Goal: Information Seeking & Learning: Learn about a topic

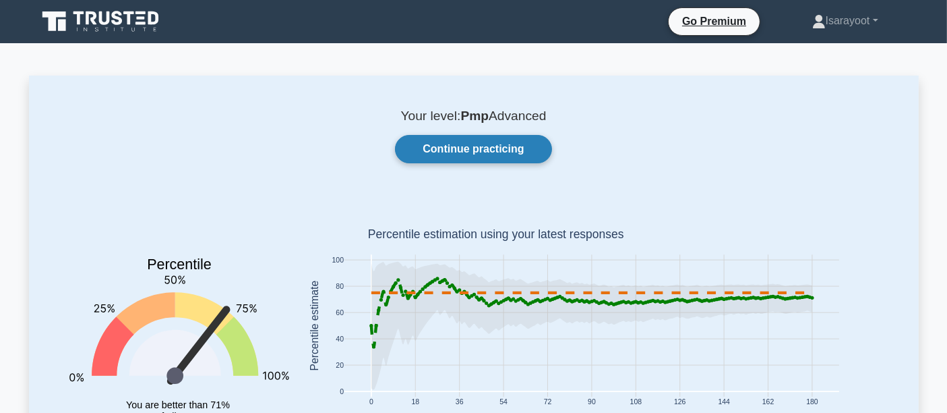
click at [481, 144] on link "Continue practicing" at bounding box center [473, 149] width 156 height 28
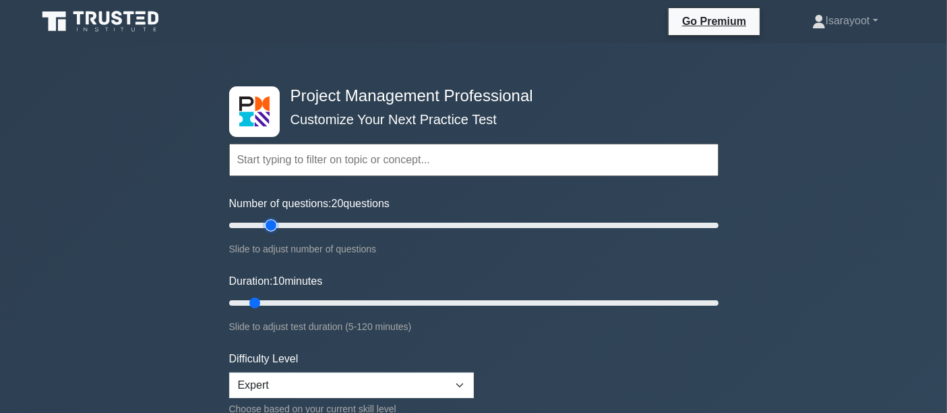
drag, startPoint x: 247, startPoint y: 220, endPoint x: 276, endPoint y: 222, distance: 29.1
type input "20"
click at [276, 222] on input "Number of questions: 20 questions" at bounding box center [473, 225] width 489 height 16
drag, startPoint x: 255, startPoint y: 300, endPoint x: 324, endPoint y: 303, distance: 68.9
type input "25"
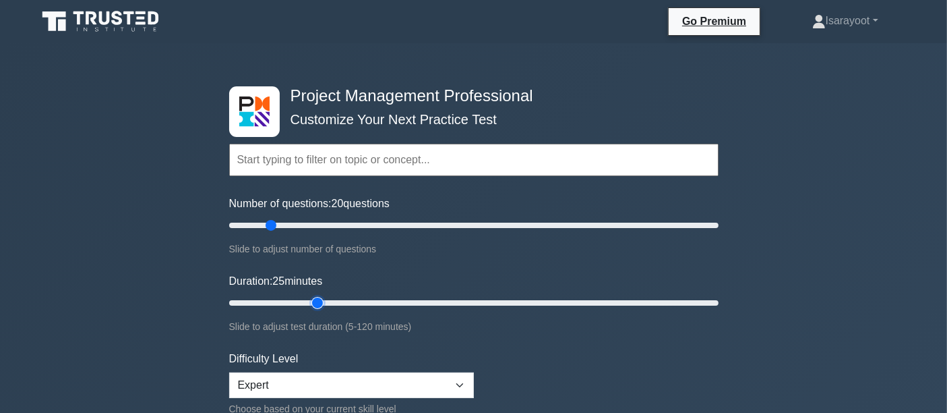
click at [324, 303] on input "Duration: 25 minutes" at bounding box center [473, 303] width 489 height 16
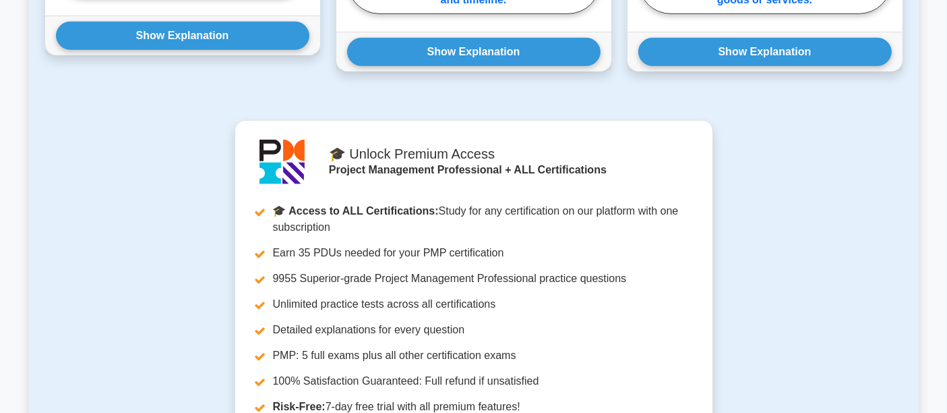
scroll to position [674, 0]
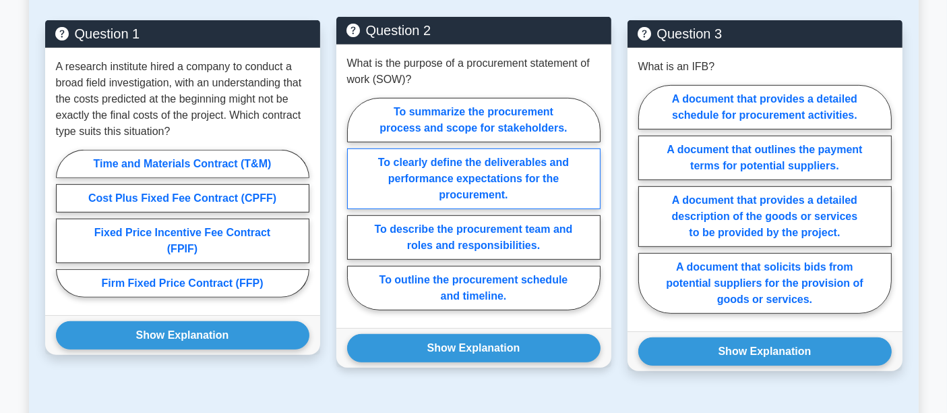
click at [485, 178] on label "To clearly define the deliverables and performance expectations for the procure…" at bounding box center [474, 178] width 254 height 61
click at [356, 204] on input "To clearly define the deliverables and performance expectations for the procure…" at bounding box center [351, 208] width 9 height 9
radio input "true"
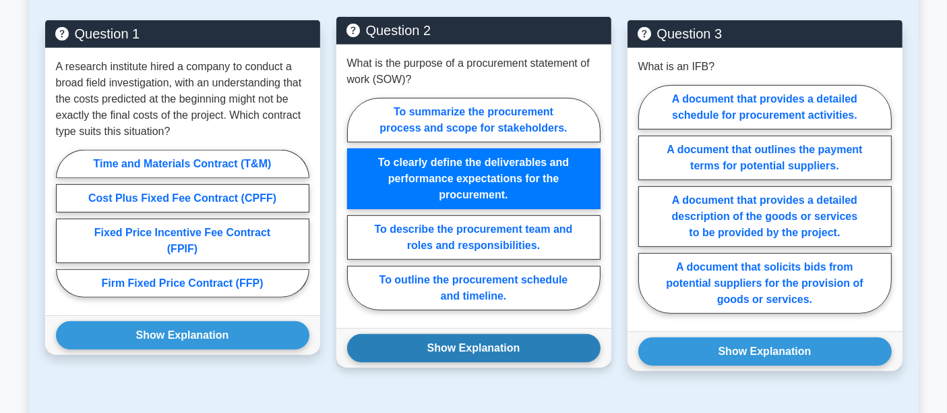
click at [446, 345] on button "Show Explanation" at bounding box center [474, 348] width 254 height 28
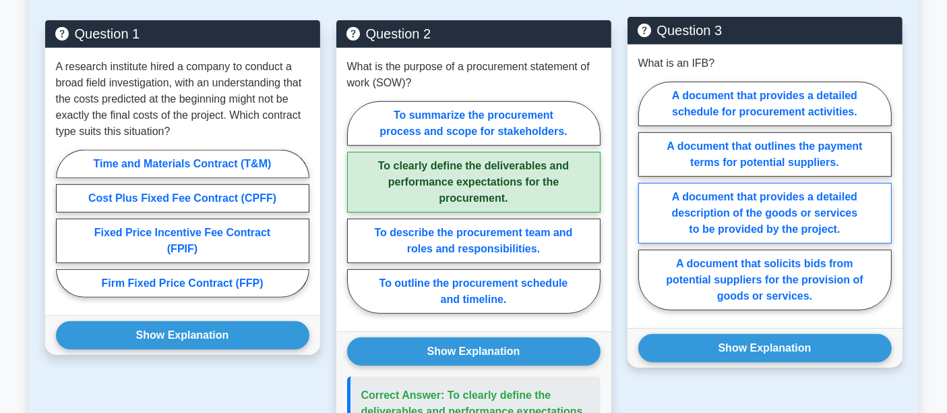
click at [834, 216] on label "A document that provides a detailed description of the goods or services to be …" at bounding box center [765, 213] width 254 height 61
click at [647, 204] on input "A document that provides a detailed description of the goods or services to be …" at bounding box center [642, 200] width 9 height 9
radio input "true"
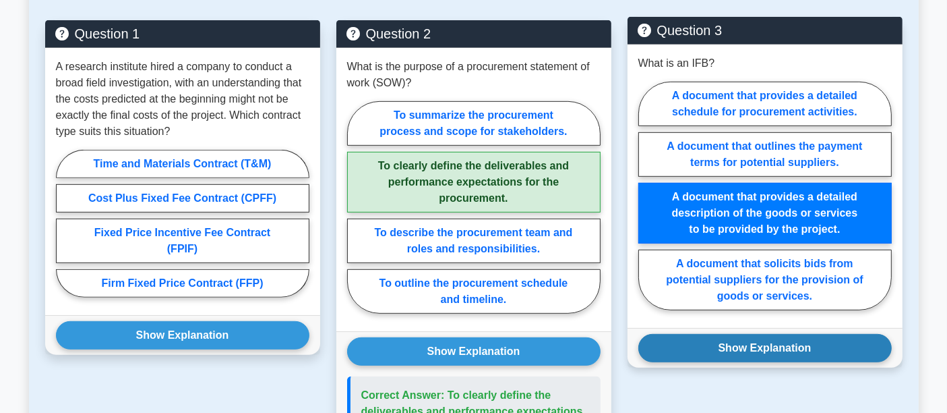
click at [740, 346] on button "Show Explanation" at bounding box center [765, 348] width 254 height 28
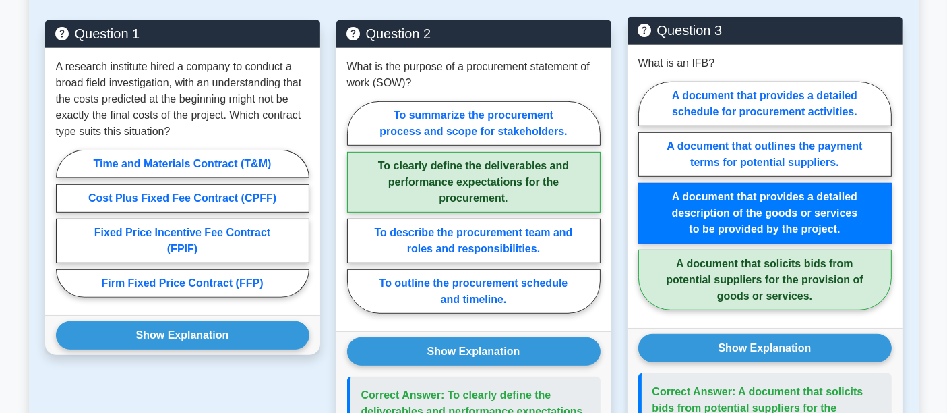
scroll to position [824, 0]
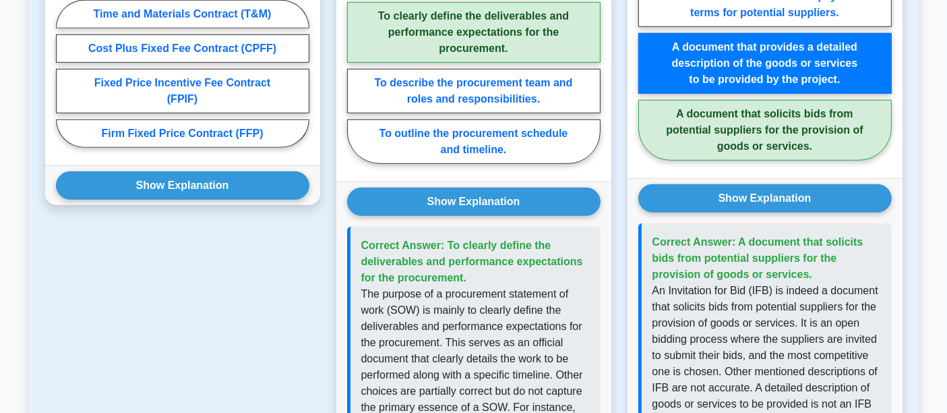
click at [807, 138] on label "A document that solicits bids from potential suppliers for the provision of goo…" at bounding box center [765, 130] width 254 height 61
click at [647, 55] on input "A document that solicits bids from potential suppliers for the provision of goo…" at bounding box center [642, 50] width 9 height 9
radio input "true"
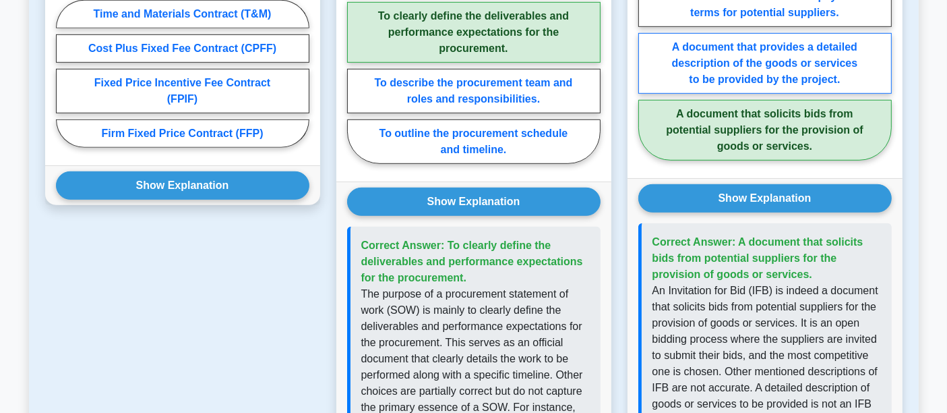
click at [796, 55] on label "A document that provides a detailed description of the goods or services to be …" at bounding box center [765, 63] width 254 height 61
click at [647, 55] on input "A document that provides a detailed description of the goods or services to be …" at bounding box center [642, 50] width 9 height 9
radio input "true"
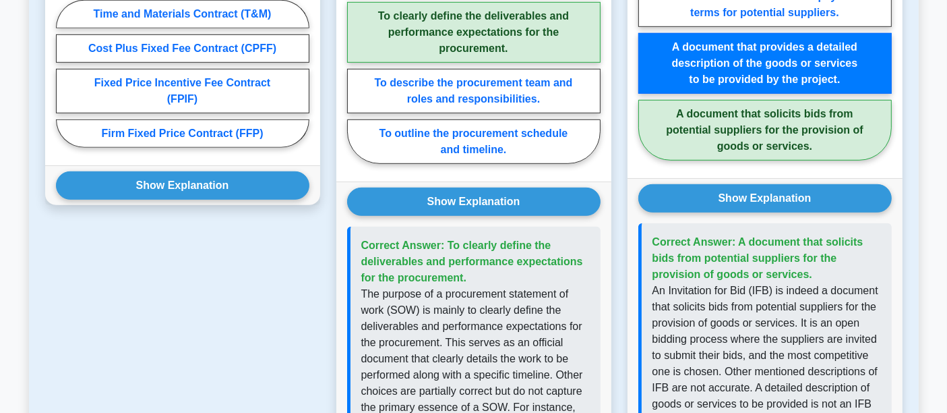
scroll to position [749, 0]
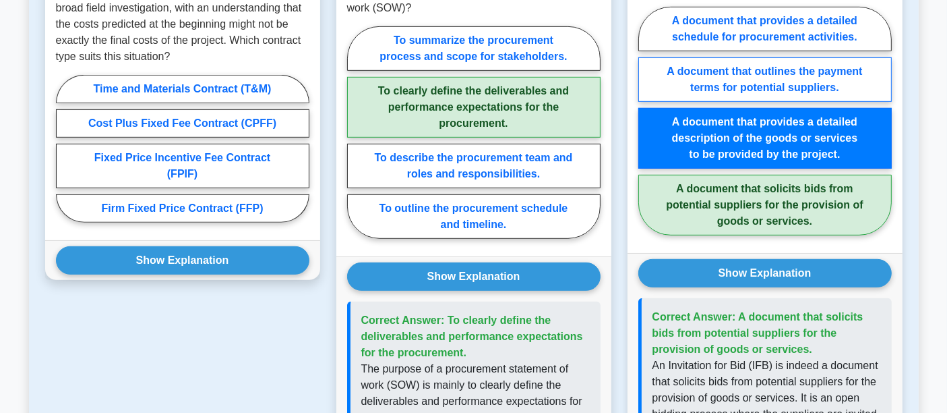
click at [797, 79] on label "A document that outlines the payment terms for potential suppliers." at bounding box center [765, 79] width 254 height 44
click at [647, 121] on input "A document that outlines the payment terms for potential suppliers." at bounding box center [642, 125] width 9 height 9
radio input "true"
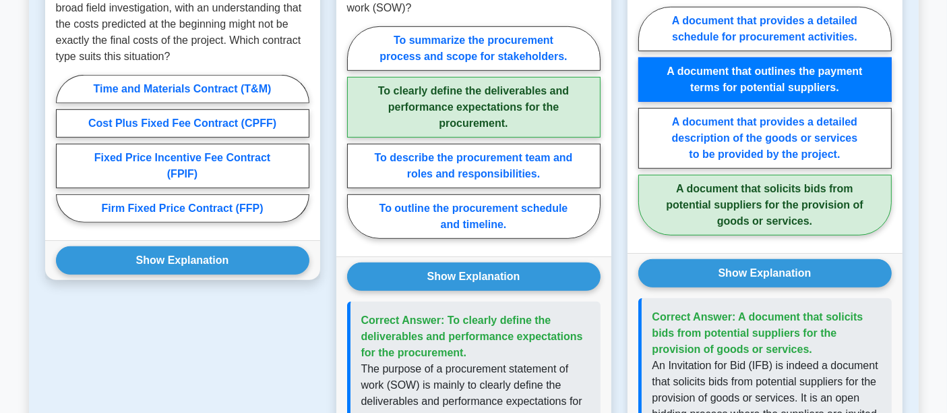
click at [779, 207] on label "A document that solicits bids from potential suppliers for the provision of goo…" at bounding box center [765, 205] width 254 height 61
click at [647, 129] on input "A document that solicits bids from potential suppliers for the provision of goo…" at bounding box center [642, 125] width 9 height 9
radio input "true"
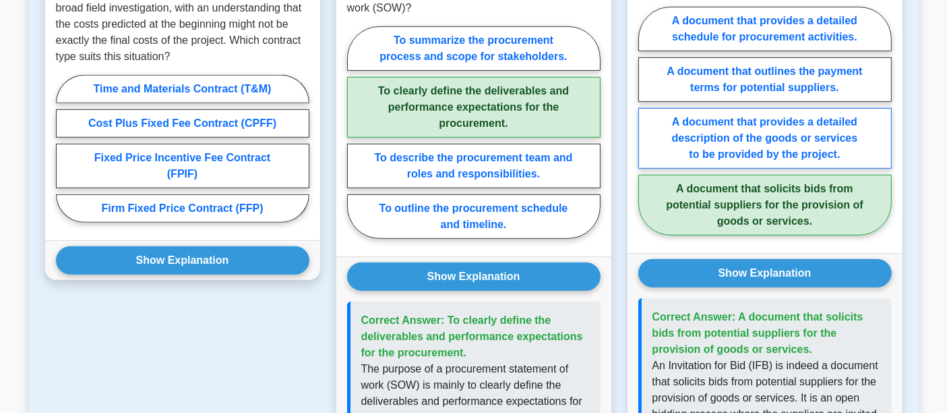
click at [812, 140] on label "A document that provides a detailed description of the goods or services to be …" at bounding box center [765, 138] width 254 height 61
click at [647, 129] on input "A document that provides a detailed description of the goods or services to be …" at bounding box center [642, 125] width 9 height 9
radio input "true"
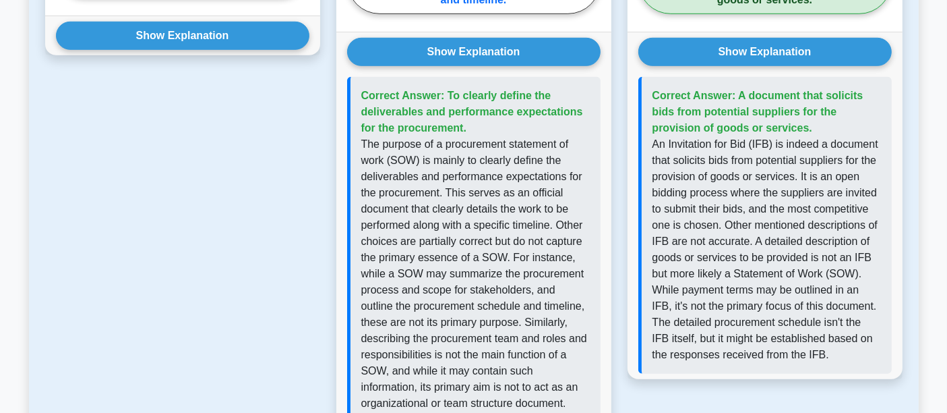
scroll to position [824, 0]
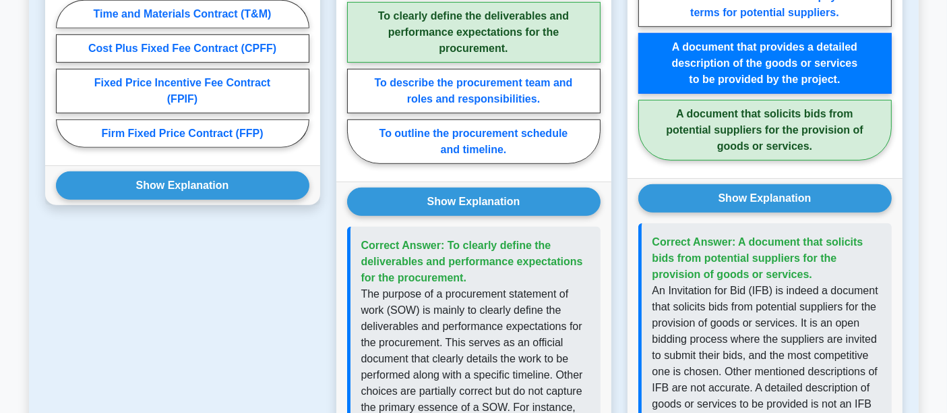
click at [853, 138] on label "A document that solicits bids from potential suppliers for the provision of goo…" at bounding box center [765, 130] width 254 height 61
click at [647, 55] on input "A document that solicits bids from potential suppliers for the provision of goo…" at bounding box center [642, 50] width 9 height 9
radio input "true"
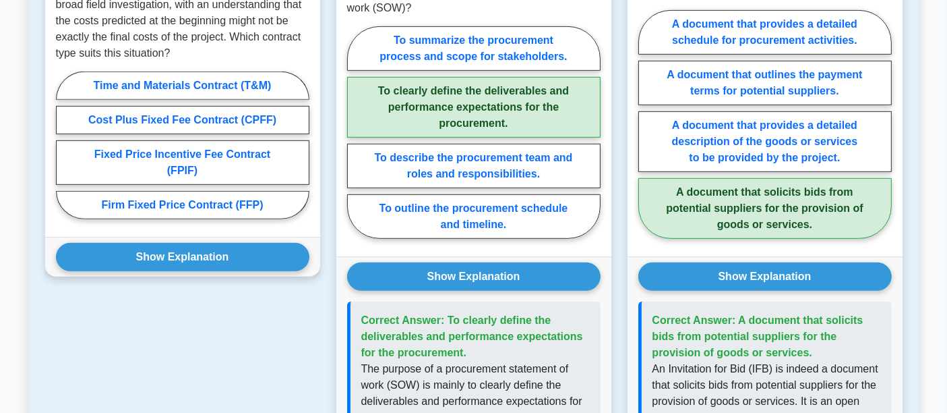
scroll to position [674, 0]
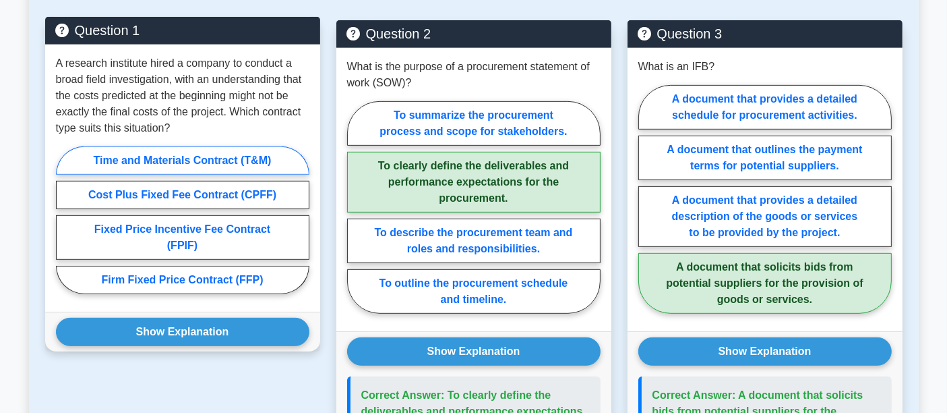
click at [175, 159] on label "Time and Materials Contract (T&M)" at bounding box center [183, 160] width 254 height 28
click at [65, 220] on input "Time and Materials Contract (T&M)" at bounding box center [60, 224] width 9 height 9
radio input "true"
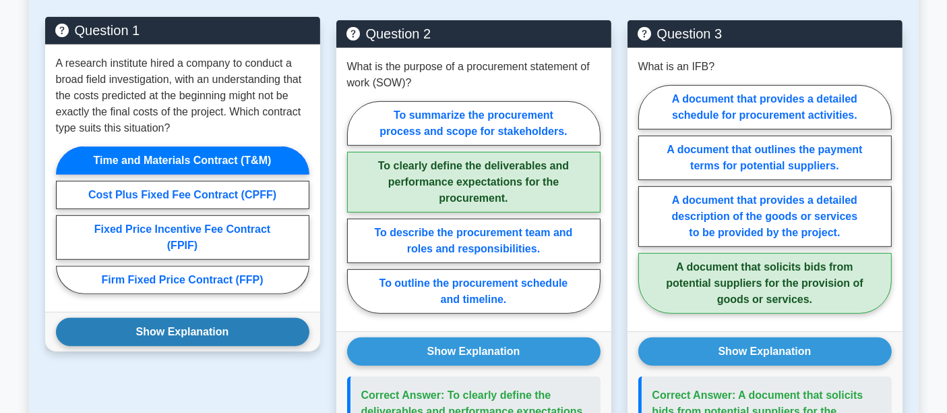
click at [139, 338] on button "Show Explanation" at bounding box center [183, 332] width 254 height 28
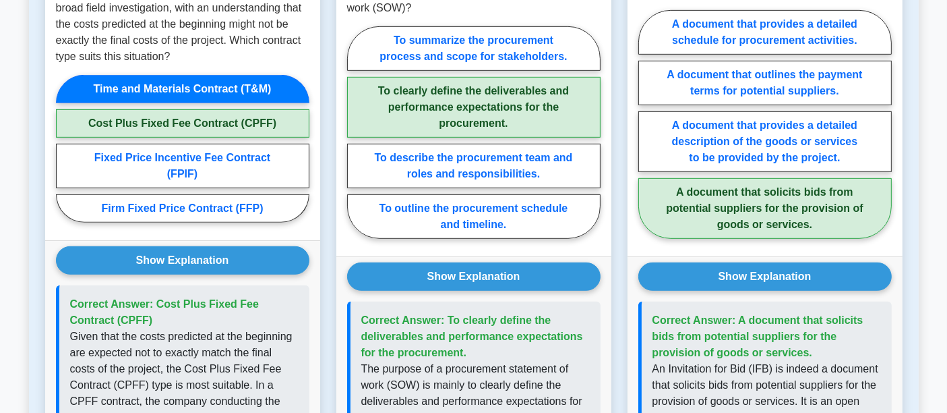
scroll to position [599, 0]
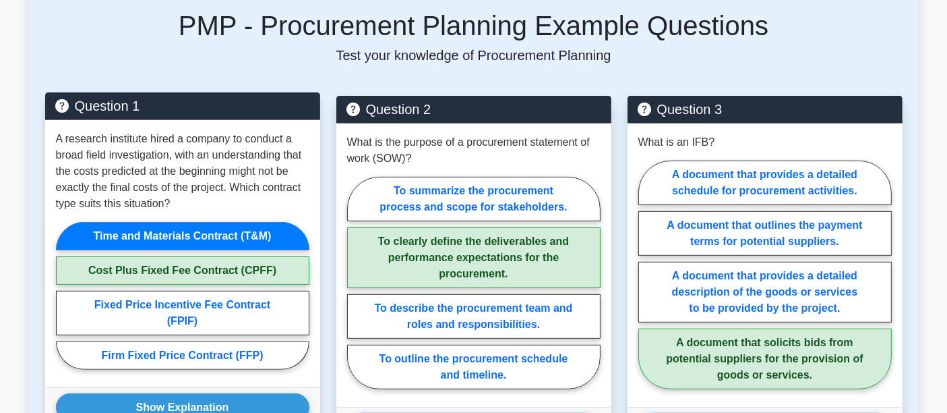
click at [227, 185] on p "A research institute hired a company to conduct a broad field investigation, wi…" at bounding box center [183, 171] width 254 height 81
drag, startPoint x: 262, startPoint y: 188, endPoint x: 76, endPoint y: 207, distance: 187.7
click at [76, 207] on p "A research institute hired a company to conduct a broad field investigation, wi…" at bounding box center [183, 171] width 254 height 81
copy p "contract type"
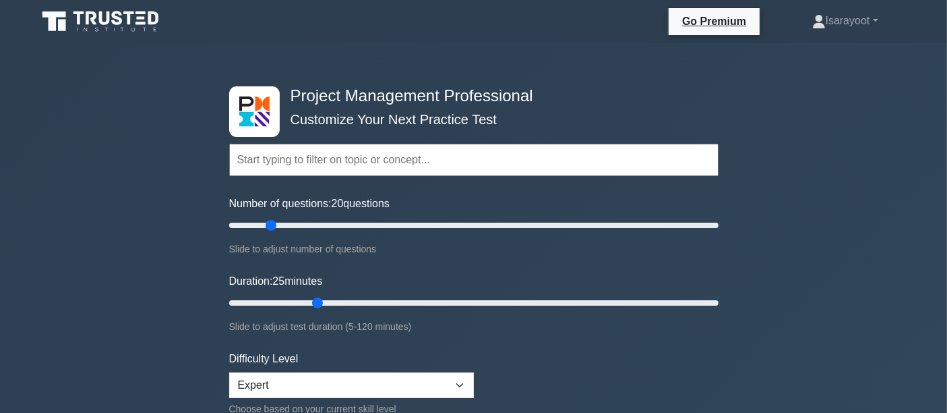
scroll to position [150, 0]
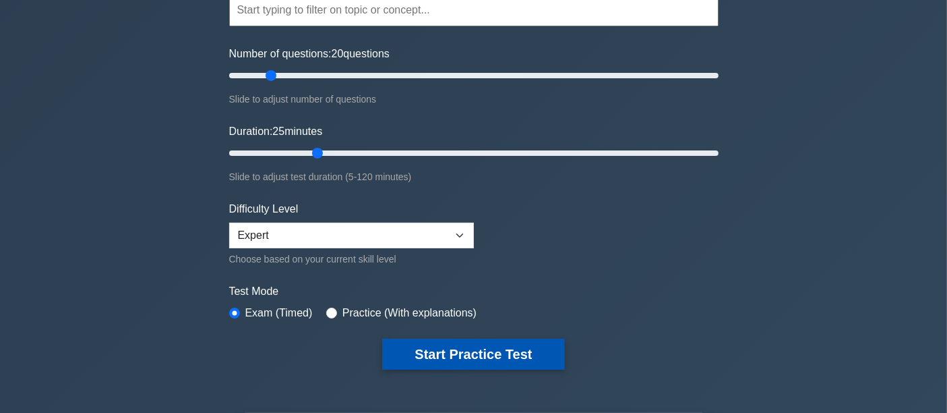
click at [456, 345] on button "Start Practice Test" at bounding box center [473, 353] width 182 height 31
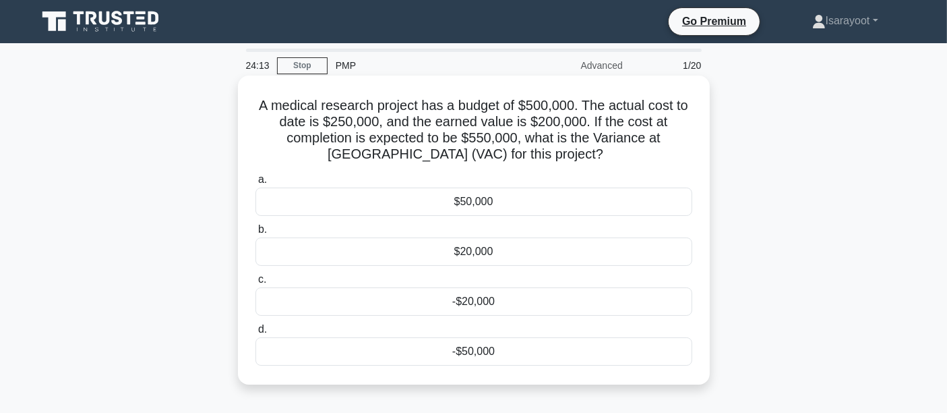
click at [478, 353] on div "-$50,000" at bounding box center [474, 351] width 437 height 28
click at [256, 334] on input "d. -$50,000" at bounding box center [256, 329] width 0 height 9
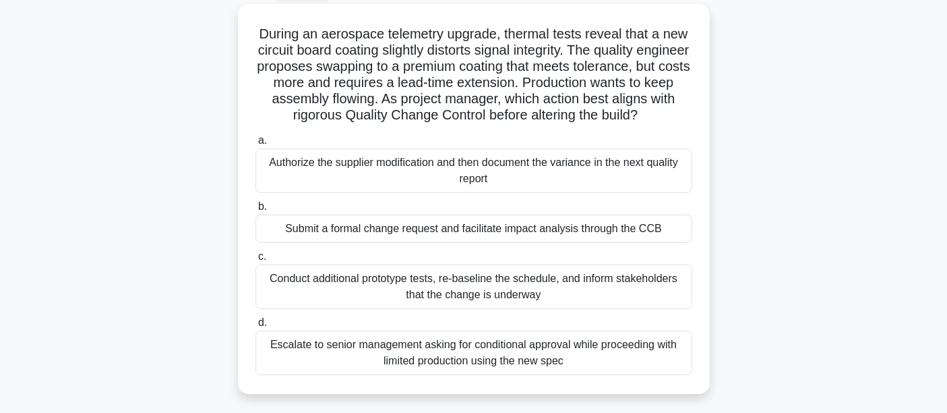
scroll to position [150, 0]
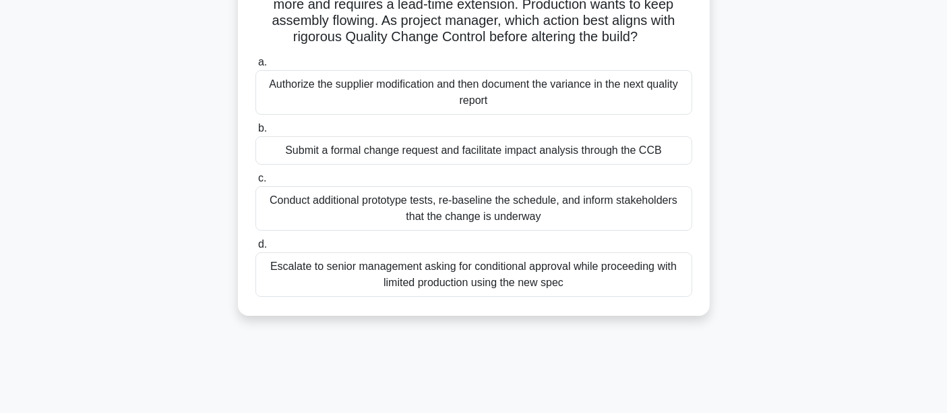
click at [463, 165] on div "Submit a formal change request and facilitate impact analysis through the CCB" at bounding box center [474, 150] width 437 height 28
click at [256, 133] on input "b. Submit a formal change request and facilitate impact analysis through the CCB" at bounding box center [256, 128] width 0 height 9
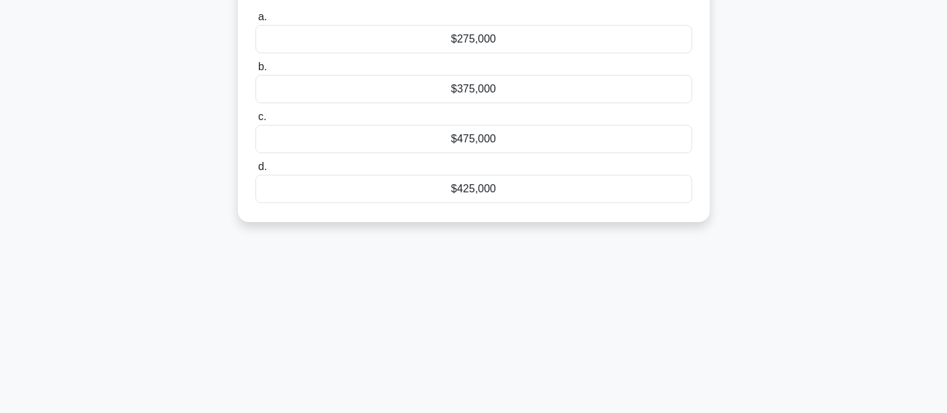
scroll to position [0, 0]
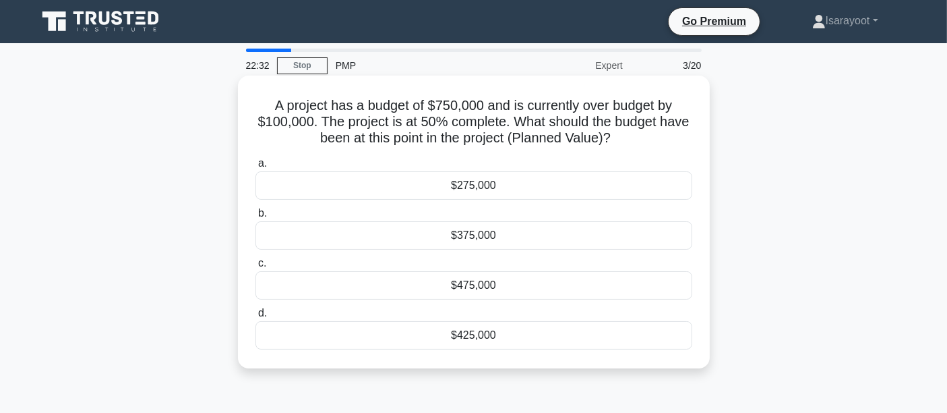
click at [506, 334] on div "$425,000" at bounding box center [474, 335] width 437 height 28
click at [256, 318] on input "d. $425,000" at bounding box center [256, 313] width 0 height 9
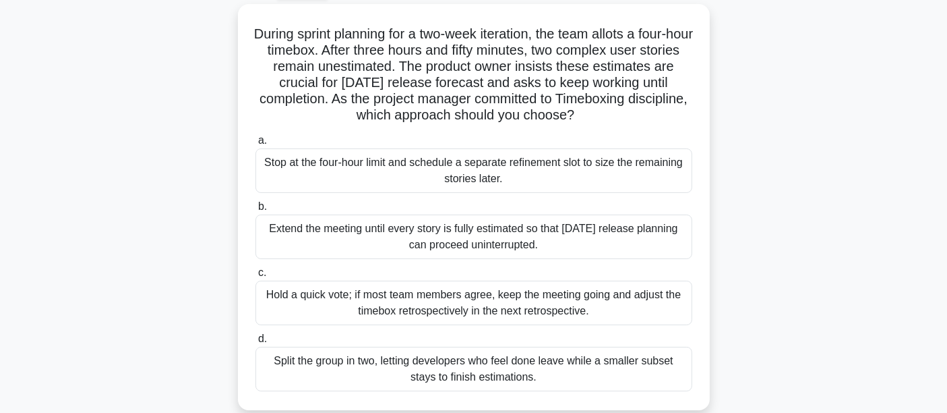
scroll to position [150, 0]
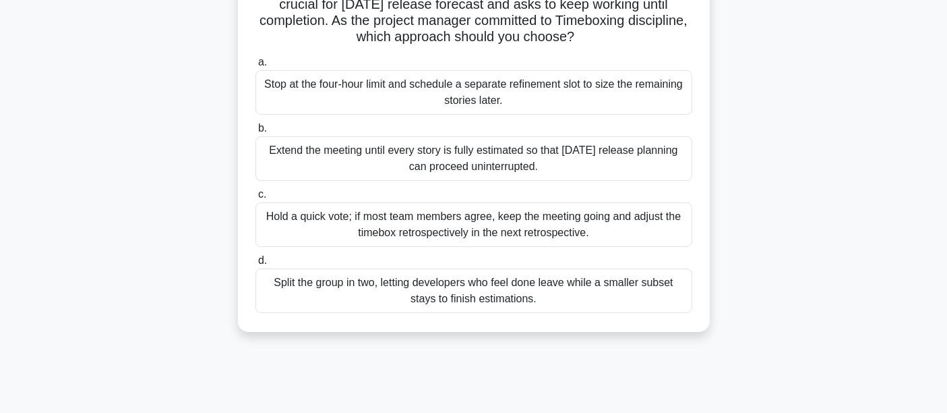
click at [634, 97] on div "Stop at the four-hour limit and schedule a separate refinement slot to size the…" at bounding box center [474, 92] width 437 height 44
click at [256, 67] on input "a. Stop at the four-hour limit and schedule a separate refinement slot to size …" at bounding box center [256, 62] width 0 height 9
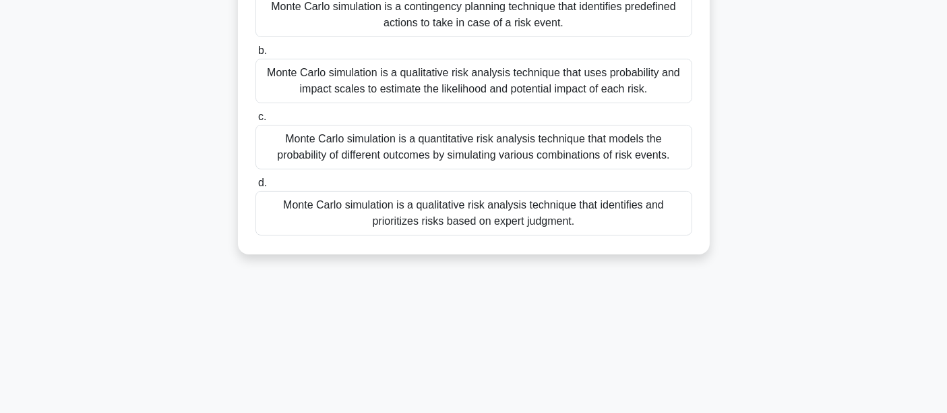
scroll to position [0, 0]
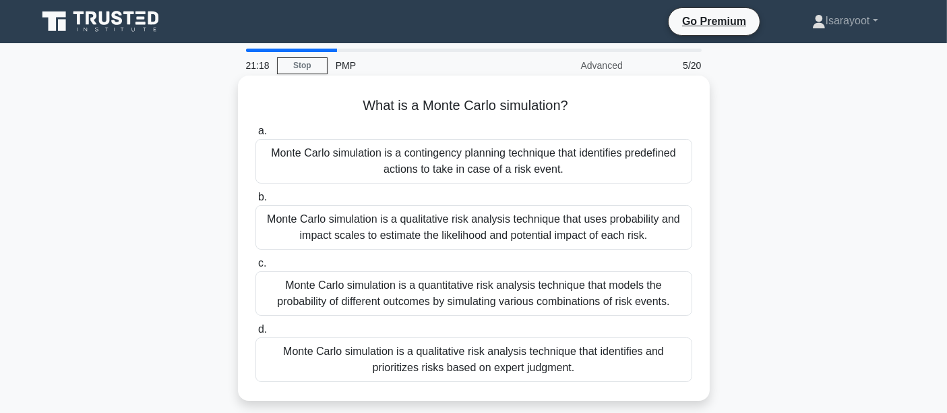
click at [603, 295] on div "Monte Carlo simulation is a quantitative risk analysis technique that models th…" at bounding box center [474, 293] width 437 height 44
click at [256, 268] on input "c. Monte Carlo simulation is a quantitative risk analysis technique that models…" at bounding box center [256, 263] width 0 height 9
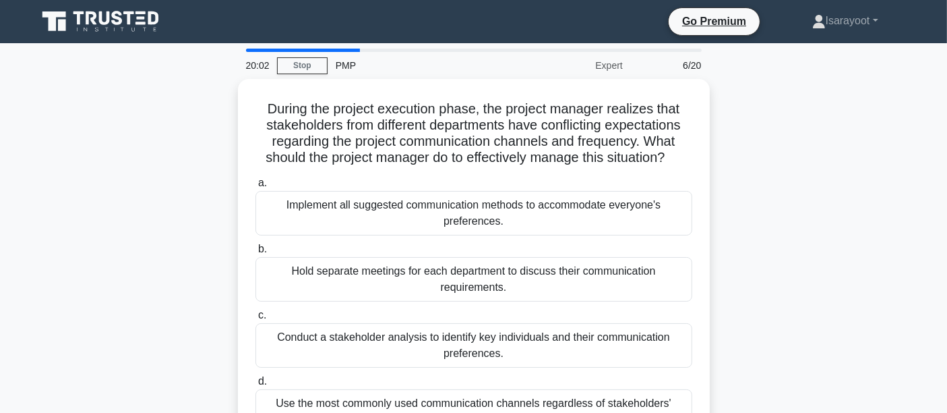
scroll to position [75, 0]
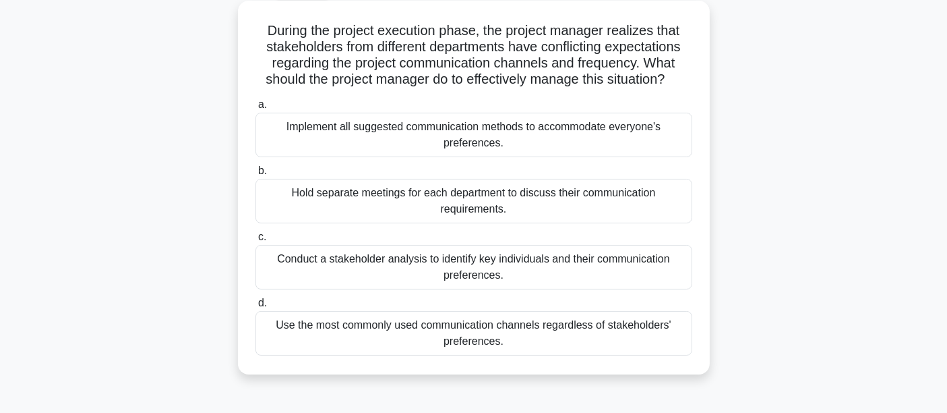
drag, startPoint x: 556, startPoint y: 351, endPoint x: 443, endPoint y: 349, distance: 113.3
click at [443, 349] on div "Use the most commonly used communication channels regardless of stakeholders' p…" at bounding box center [474, 333] width 437 height 44
copy div "preferences."
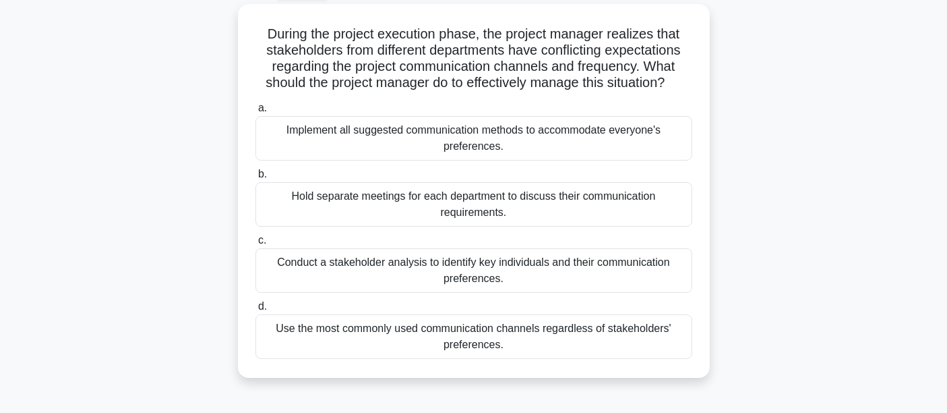
click at [85, 287] on div "During the project execution phase, the project manager realizes that stakehold…" at bounding box center [474, 199] width 890 height 390
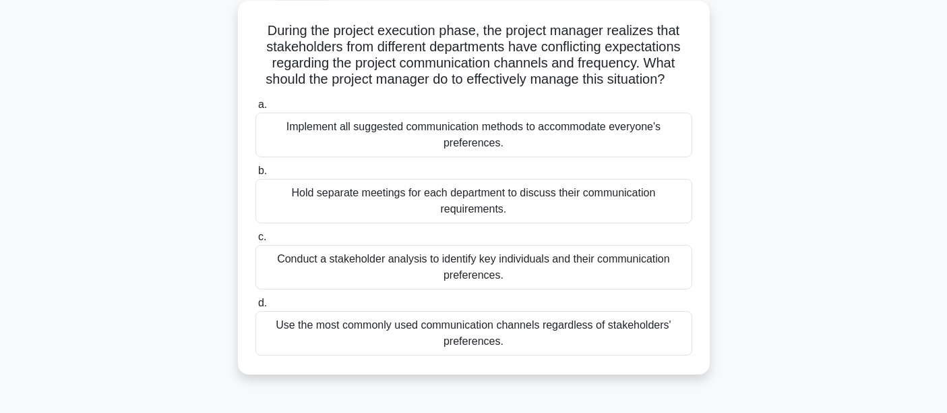
click at [347, 274] on div "Conduct a stakeholder analysis to identify key individuals and their communicat…" at bounding box center [474, 267] width 437 height 44
click at [256, 241] on input "c. Conduct a stakeholder analysis to identify key individuals and their communi…" at bounding box center [256, 237] width 0 height 9
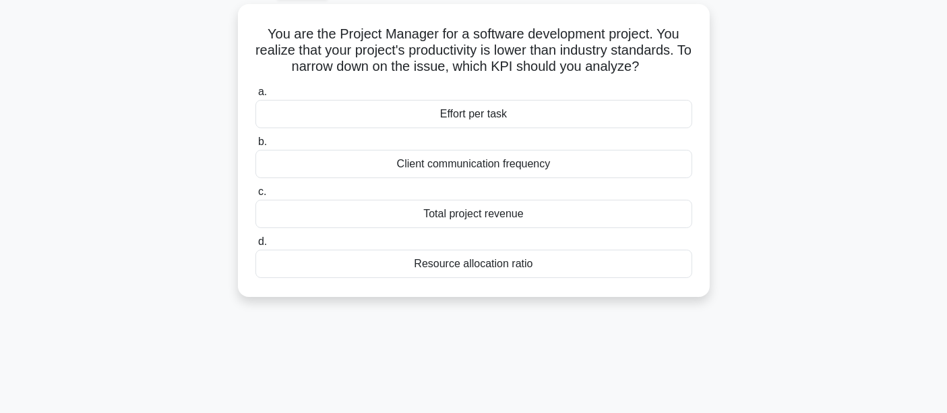
scroll to position [0, 0]
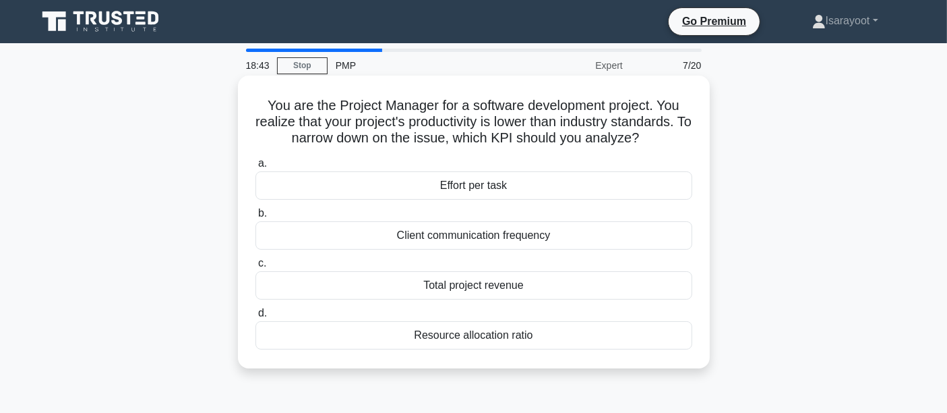
drag, startPoint x: 396, startPoint y: 334, endPoint x: 607, endPoint y: 330, distance: 211.1
click at [607, 330] on div "Resource allocation ratio" at bounding box center [474, 335] width 437 height 28
copy div "Resource allocation ratio"
drag, startPoint x: 523, startPoint y: 185, endPoint x: 434, endPoint y: 186, distance: 88.3
click at [434, 186] on div "Effort per task" at bounding box center [474, 185] width 437 height 28
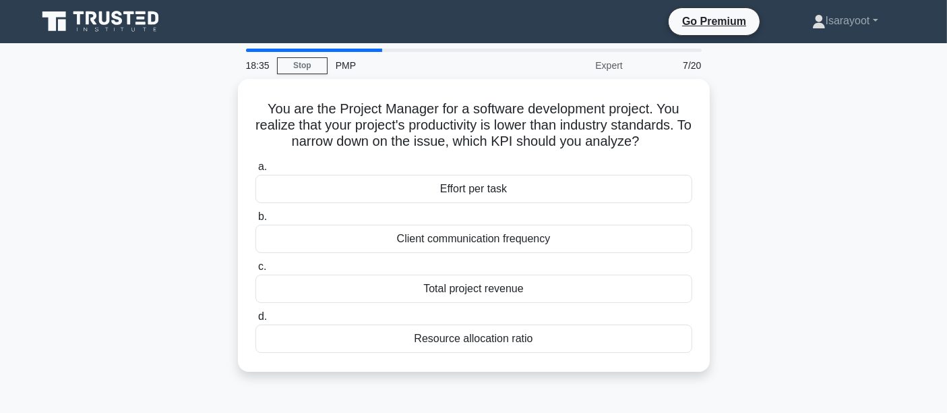
copy div "Effort per task"
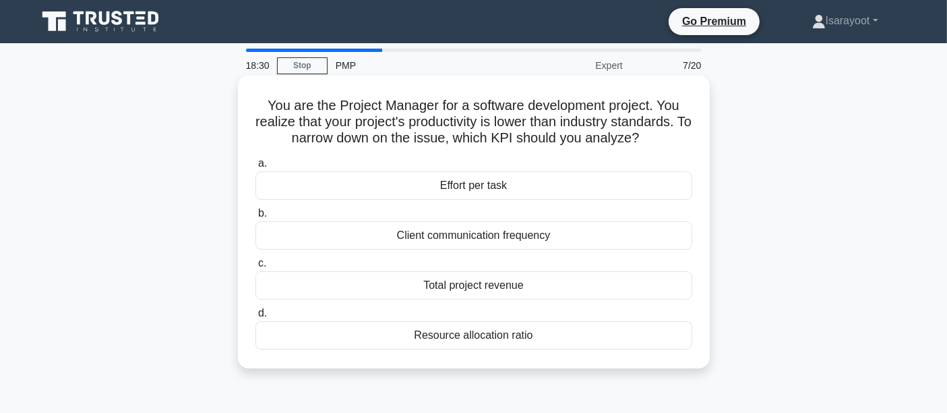
click at [338, 188] on div "Effort per task" at bounding box center [474, 185] width 437 height 28
click at [256, 168] on input "a. Effort per task" at bounding box center [256, 163] width 0 height 9
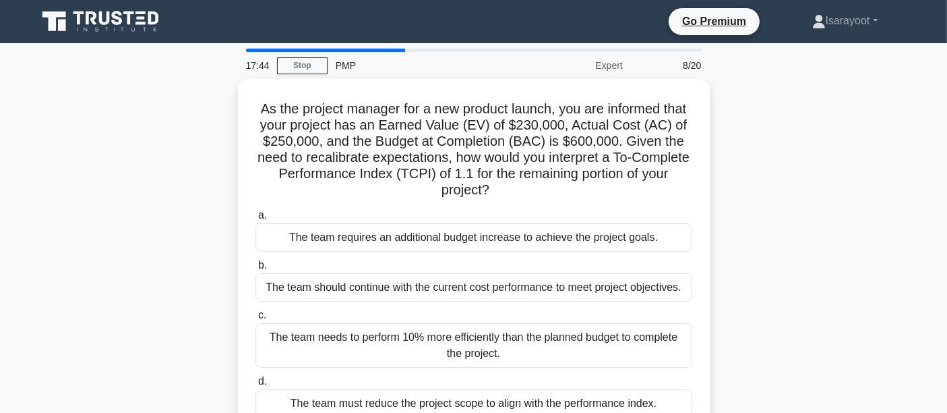
scroll to position [75, 0]
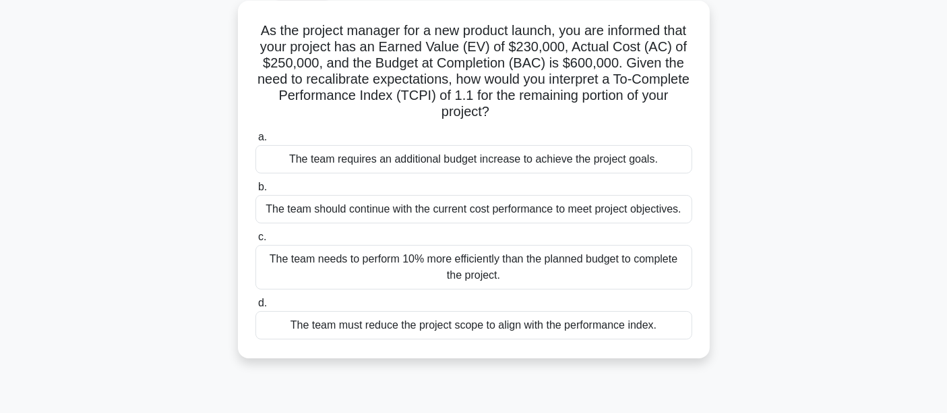
click at [372, 264] on div "The team needs to perform 10% more efficiently than the planned budget to compl…" at bounding box center [474, 267] width 437 height 44
click at [256, 241] on input "c. The team needs to perform 10% more efficiently than the planned budget to co…" at bounding box center [256, 237] width 0 height 9
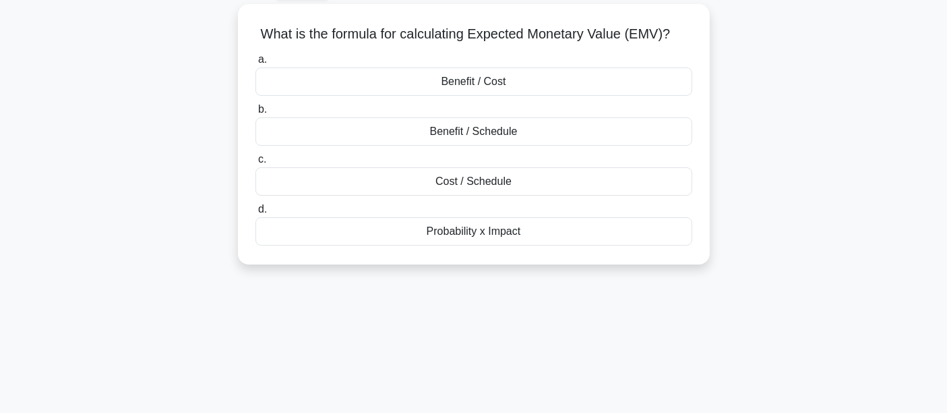
scroll to position [0, 0]
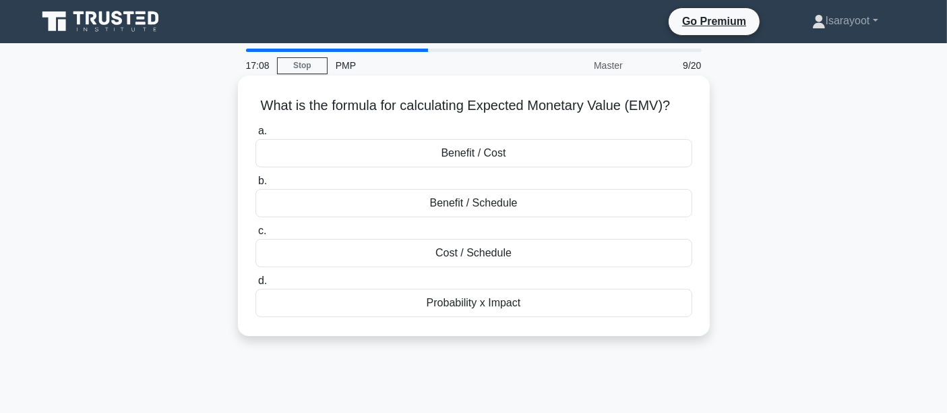
click at [506, 303] on div "Probability x Impact" at bounding box center [474, 303] width 437 height 28
click at [256, 285] on input "d. Probability x Impact" at bounding box center [256, 280] width 0 height 9
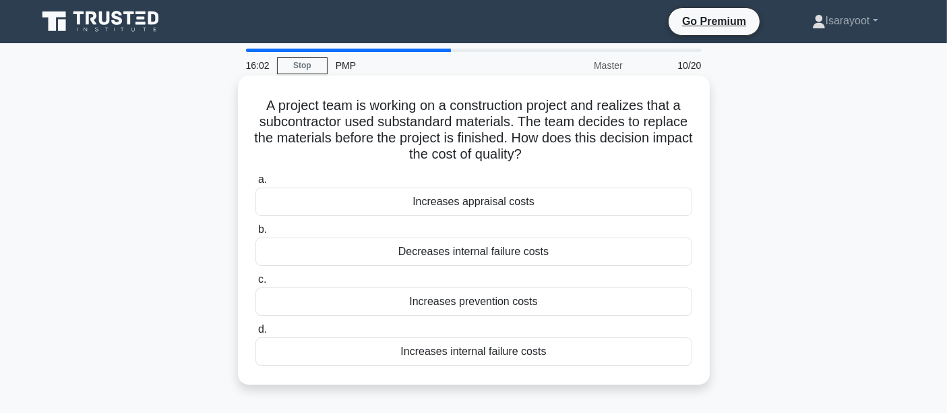
drag, startPoint x: 539, startPoint y: 204, endPoint x: 461, endPoint y: 212, distance: 78.0
click at [461, 212] on div "Increases appraisal costs" at bounding box center [474, 201] width 437 height 28
copy div "appraisal costs"
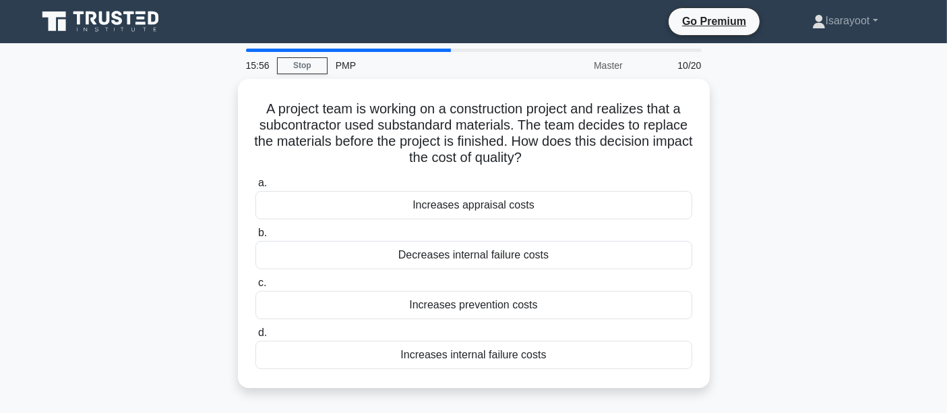
click at [74, 103] on div "A project team is working on a construction project and realizes that a subcont…" at bounding box center [474, 241] width 890 height 325
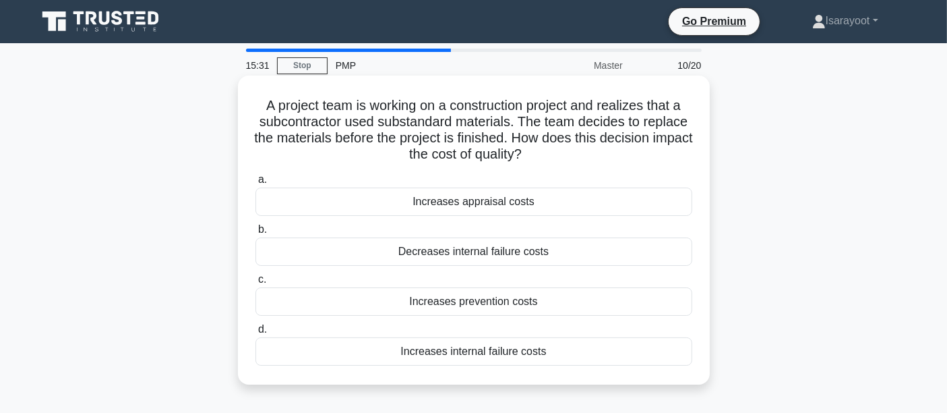
click at [423, 357] on div "Increases internal failure costs" at bounding box center [474, 351] width 437 height 28
click at [256, 334] on input "d. Increases internal failure costs" at bounding box center [256, 329] width 0 height 9
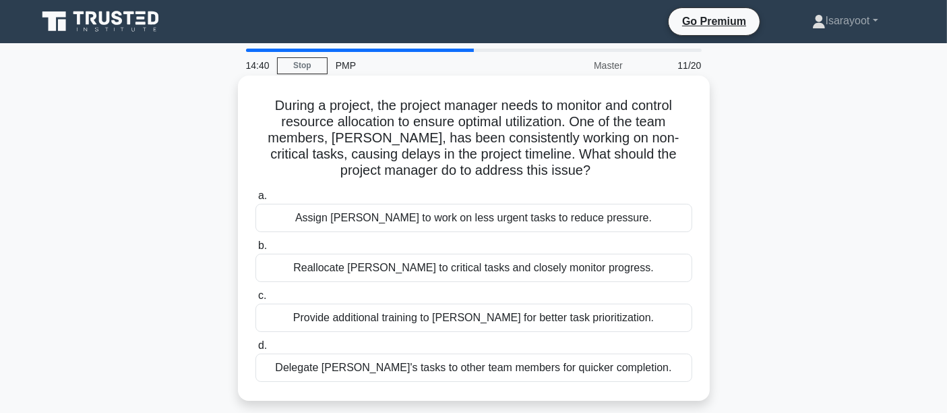
click at [325, 311] on div "Provide additional training to [PERSON_NAME] for better task prioritization." at bounding box center [474, 317] width 437 height 28
click at [256, 300] on input "c. Provide additional training to John for better task prioritization." at bounding box center [256, 295] width 0 height 9
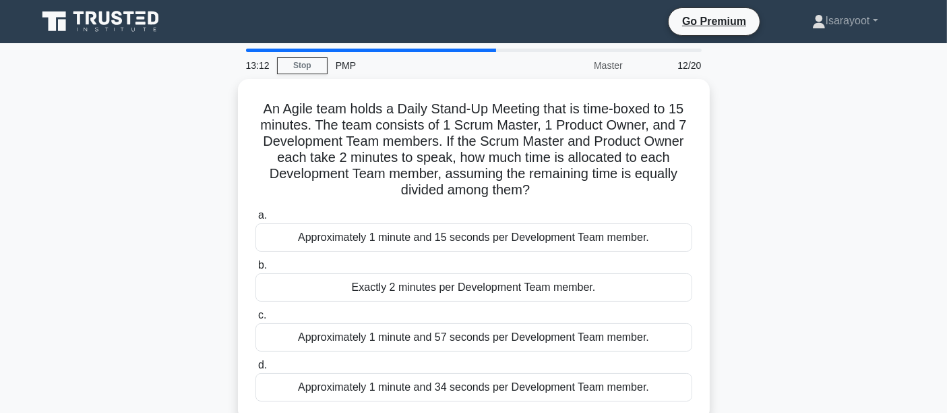
scroll to position [75, 0]
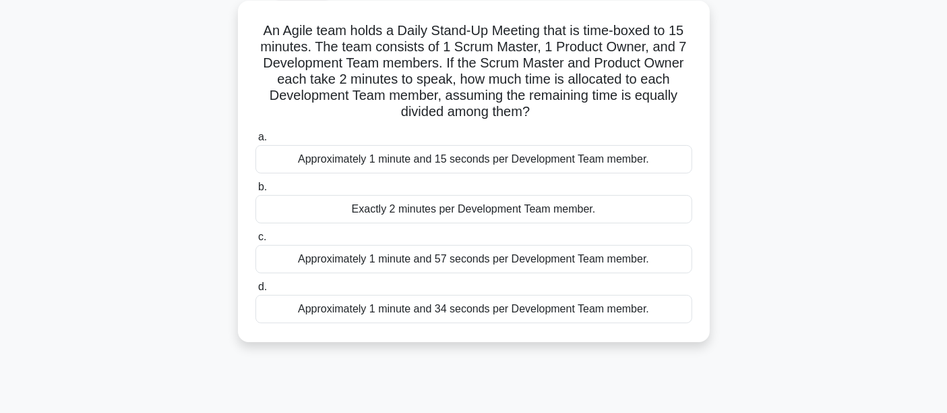
click at [487, 314] on div "Approximately 1 minute and 34 seconds per Development Team member." at bounding box center [474, 309] width 437 height 28
click at [256, 291] on input "d. Approximately 1 minute and 34 seconds per Development Team member." at bounding box center [256, 286] width 0 height 9
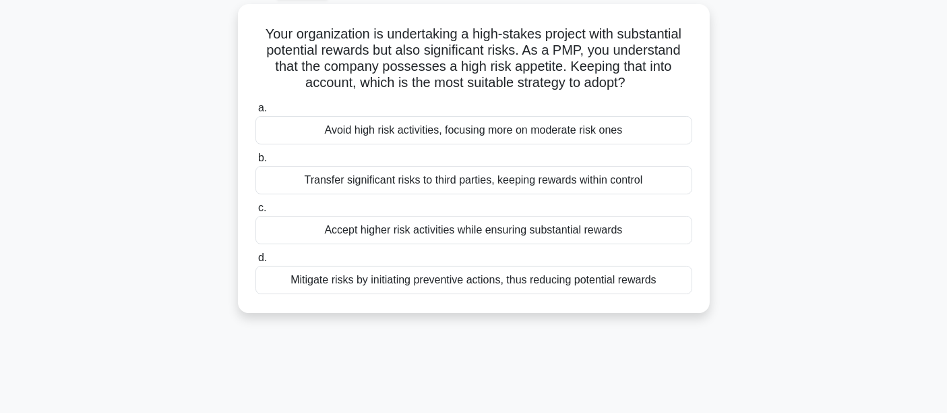
scroll to position [0, 0]
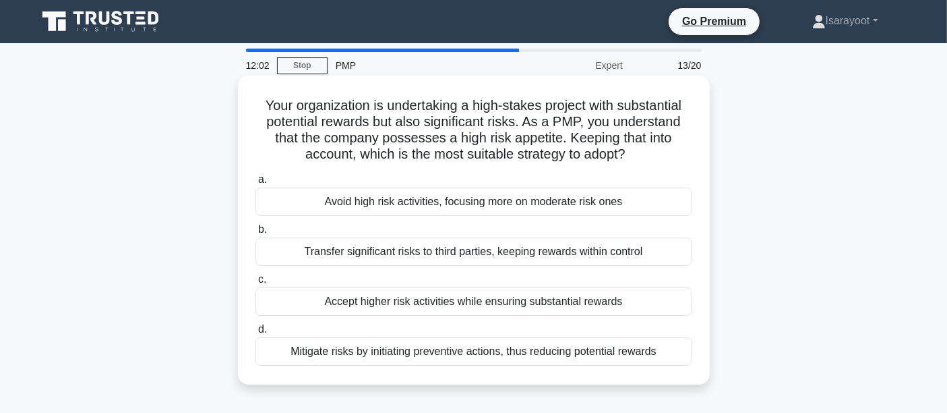
click at [523, 351] on div "Mitigate risks by initiating preventive actions, thus reducing potential rewards" at bounding box center [474, 351] width 437 height 28
click at [256, 334] on input "d. Mitigate risks by initiating preventive actions, thus reducing potential rew…" at bounding box center [256, 329] width 0 height 9
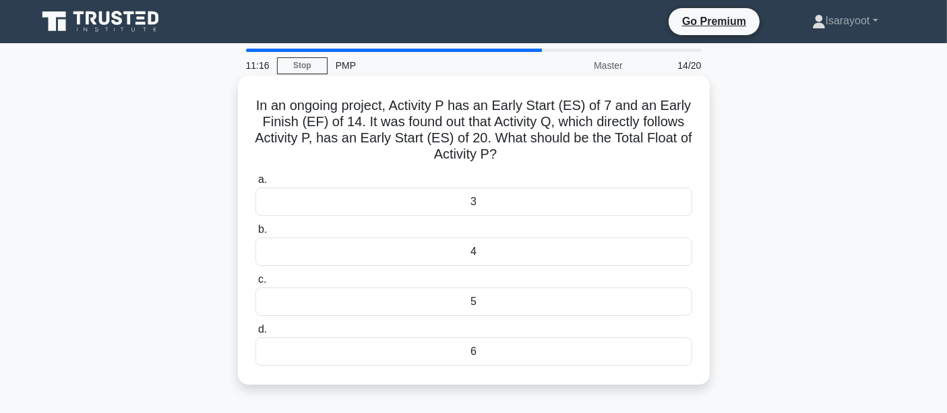
click at [478, 351] on div "6" at bounding box center [474, 351] width 437 height 28
click at [256, 334] on input "d. 6" at bounding box center [256, 329] width 0 height 9
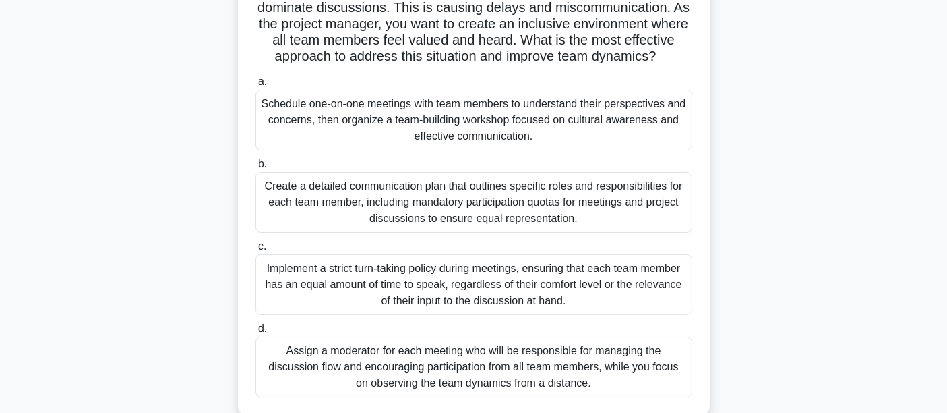
scroll to position [225, 0]
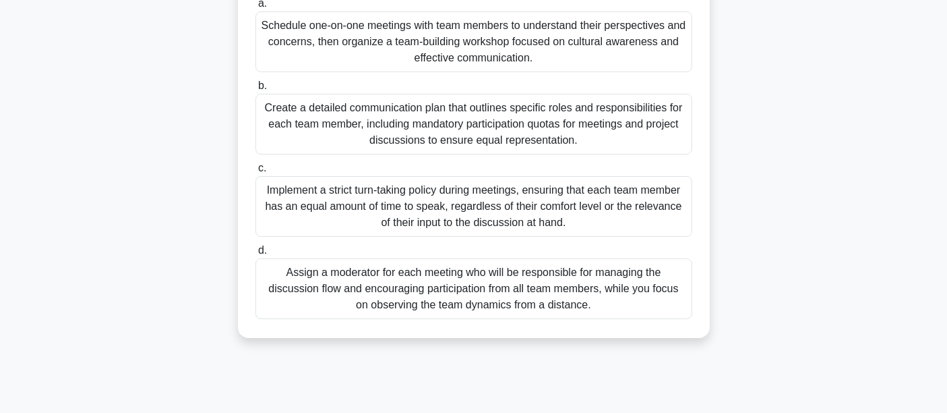
click at [577, 47] on div "Schedule one-on-one meetings with team members to understand their perspectives…" at bounding box center [474, 41] width 437 height 61
click at [256, 8] on input "a. Schedule one-on-one meetings with team members to understand their perspecti…" at bounding box center [256, 3] width 0 height 9
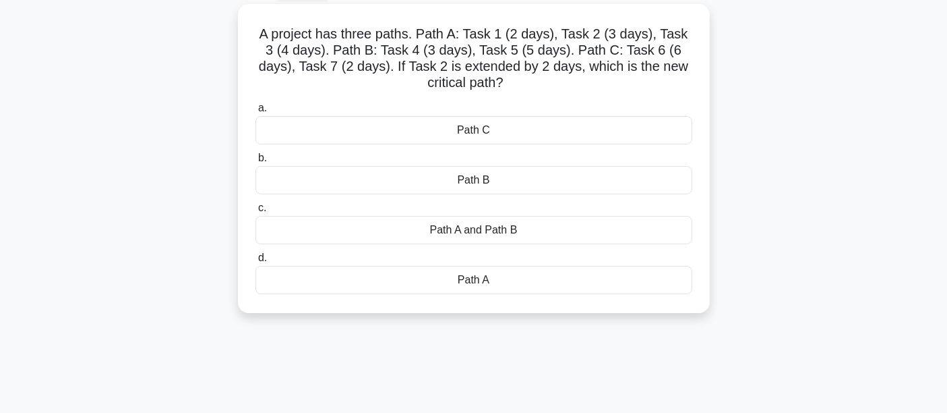
scroll to position [0, 0]
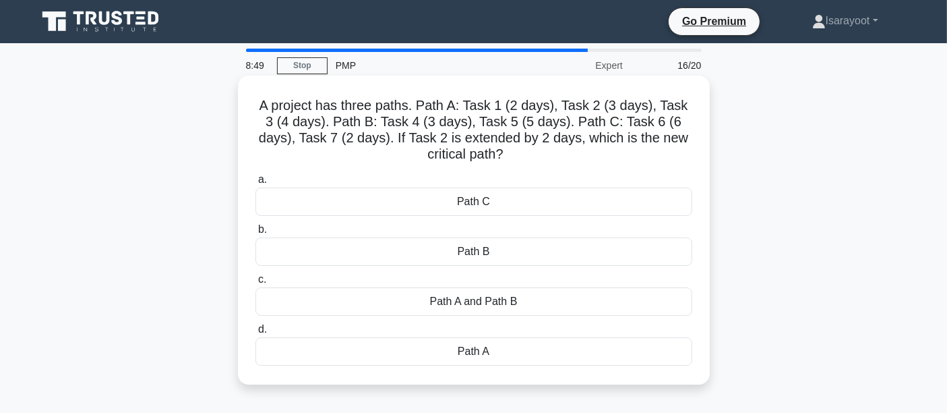
click at [482, 353] on div "Path A" at bounding box center [474, 351] width 437 height 28
click at [256, 334] on input "d. Path A" at bounding box center [256, 329] width 0 height 9
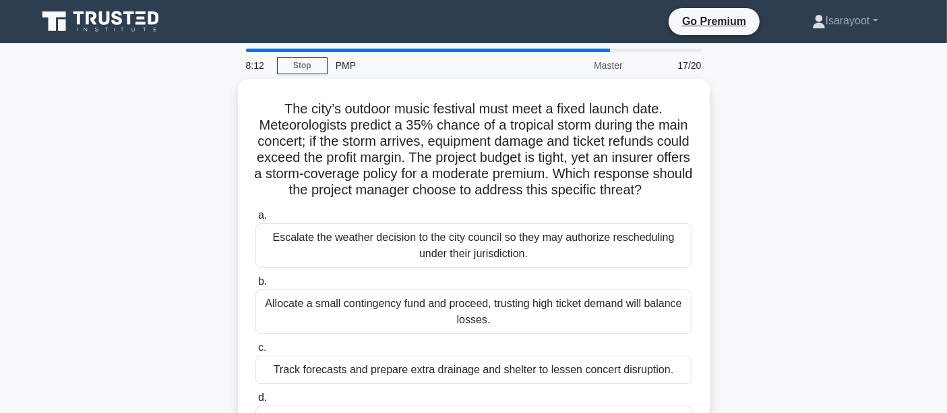
scroll to position [75, 0]
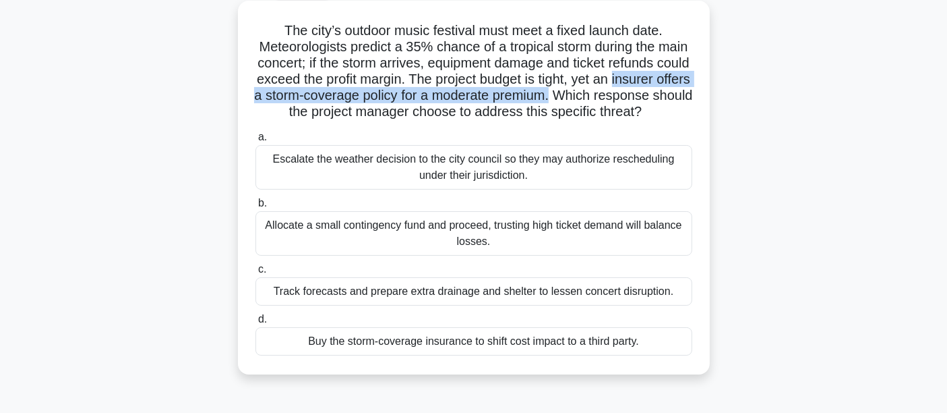
drag, startPoint x: 287, startPoint y: 96, endPoint x: 697, endPoint y: 102, distance: 410.6
click at [697, 102] on div "The city’s outdoor music festival must meet a fixed launch date. Meteorologists…" at bounding box center [473, 187] width 461 height 363
copy h5 "insurer offers a storm-coverage policy for a moderate premium."
click at [352, 102] on h5 "The city’s outdoor music festival must meet a fixed launch date. Meteorologists…" at bounding box center [474, 71] width 440 height 98
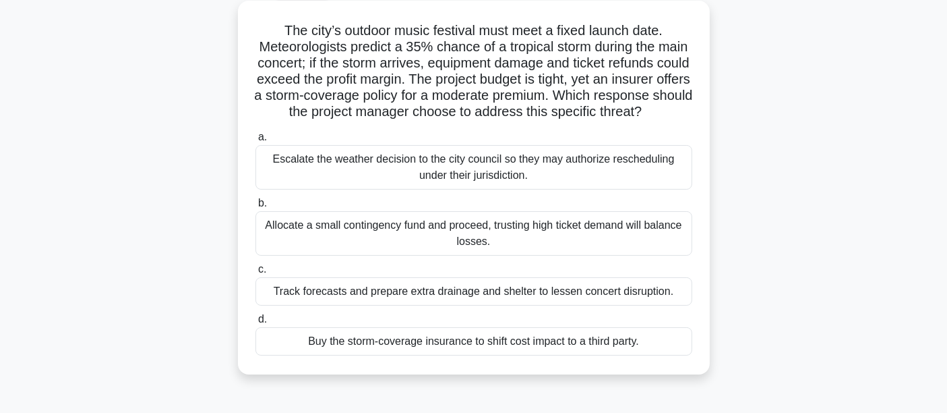
click at [471, 355] on div "Buy the storm-coverage insurance to shift cost impact to a third party." at bounding box center [474, 341] width 437 height 28
click at [256, 324] on input "d. Buy the storm-coverage insurance to shift cost impact to a third party." at bounding box center [256, 319] width 0 height 9
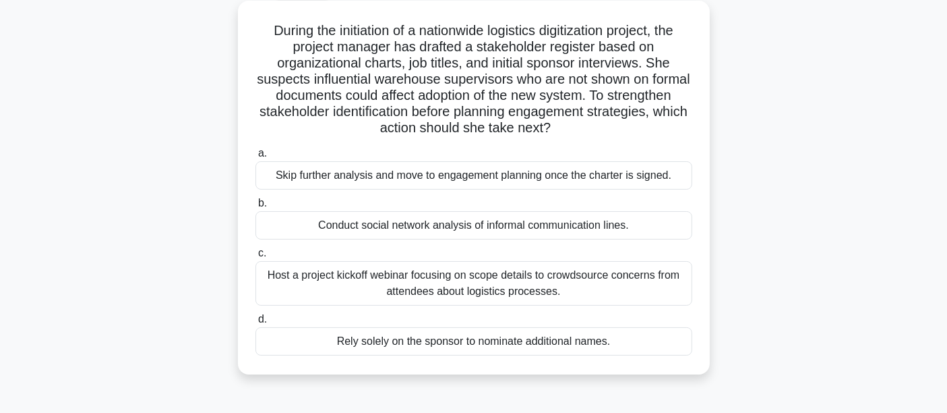
click at [460, 180] on div "Skip further analysis and move to engagement planning once the charter is signe…" at bounding box center [474, 175] width 437 height 28
click at [256, 158] on input "a. Skip further analysis and move to engagement planning once the charter is si…" at bounding box center [256, 153] width 0 height 9
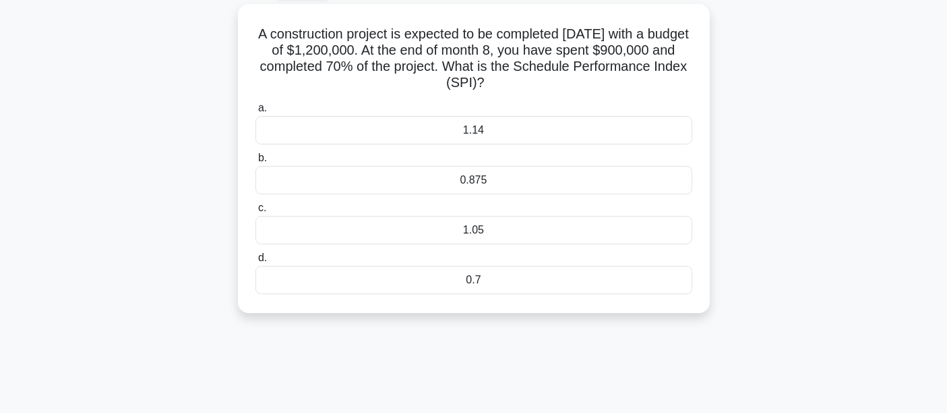
scroll to position [0, 0]
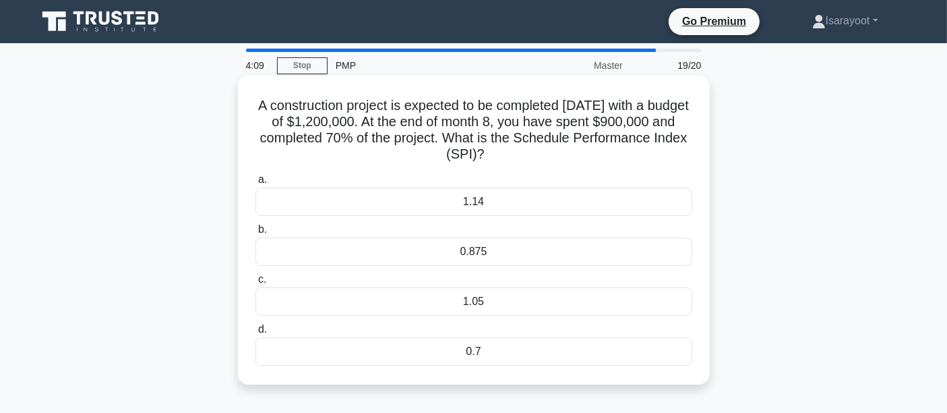
click at [494, 253] on div "0.875" at bounding box center [474, 251] width 437 height 28
click at [256, 234] on input "b. 0.875" at bounding box center [256, 229] width 0 height 9
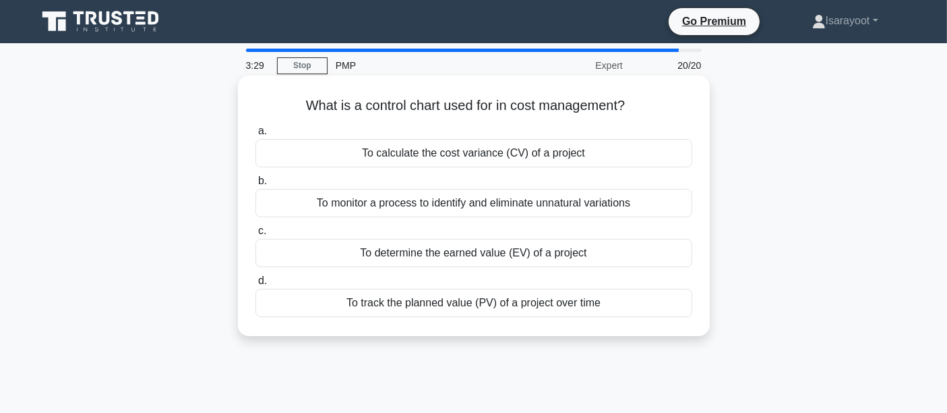
click at [500, 154] on div "To calculate the cost variance (CV) of a project" at bounding box center [474, 153] width 437 height 28
click at [256, 136] on input "a. To calculate the cost variance (CV) of a project" at bounding box center [256, 131] width 0 height 9
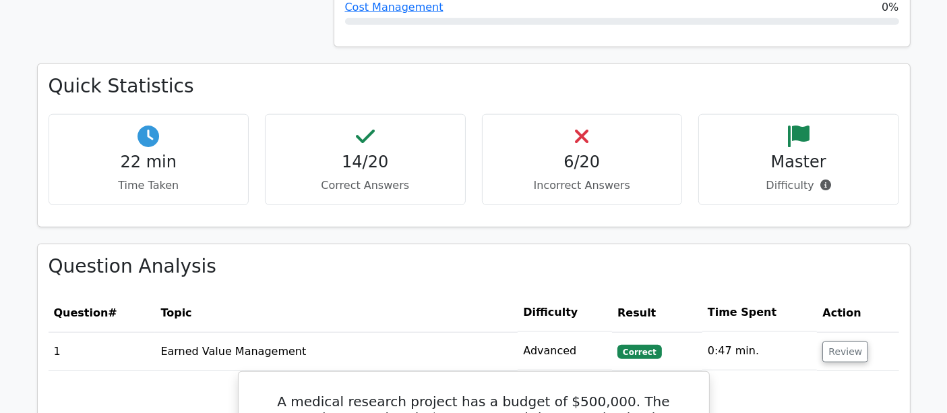
scroll to position [1423, 0]
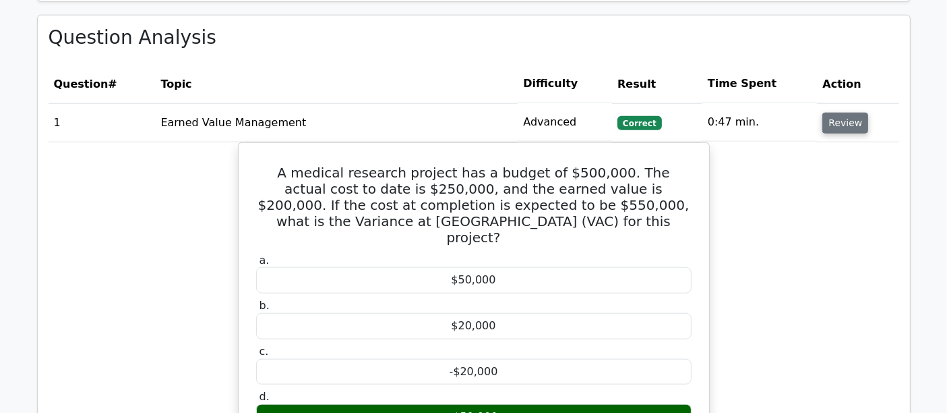
click at [839, 113] on button "Review" at bounding box center [846, 123] width 46 height 21
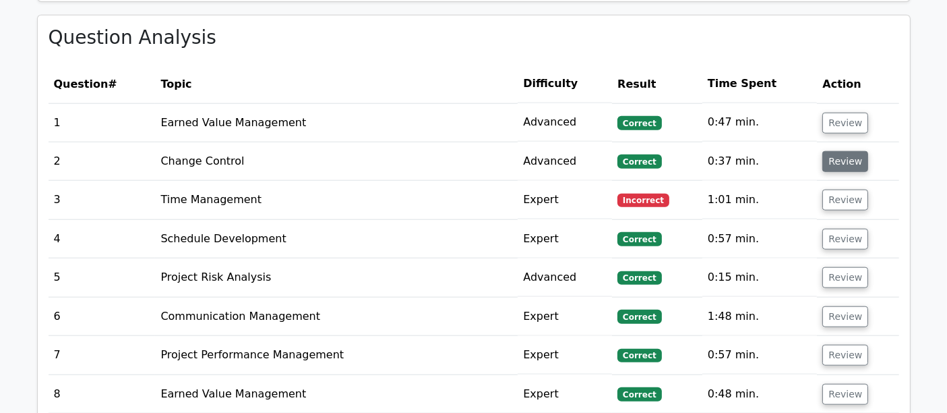
click at [841, 151] on button "Review" at bounding box center [846, 161] width 46 height 21
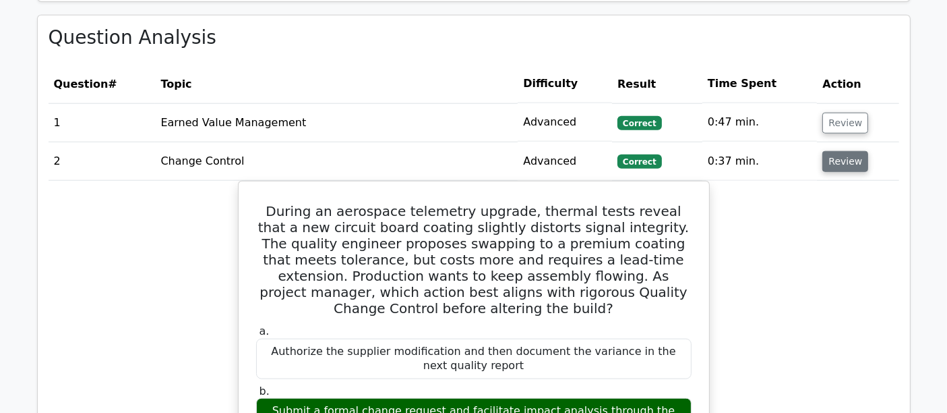
click at [841, 151] on button "Review" at bounding box center [846, 161] width 46 height 21
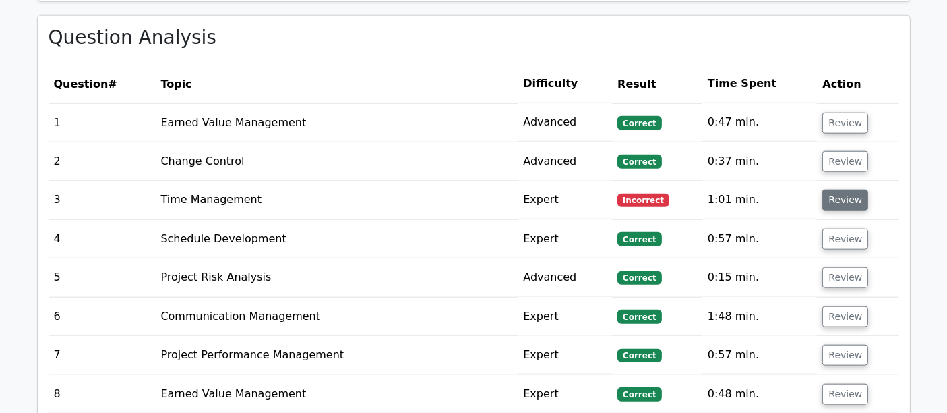
click at [838, 189] on button "Review" at bounding box center [846, 199] width 46 height 21
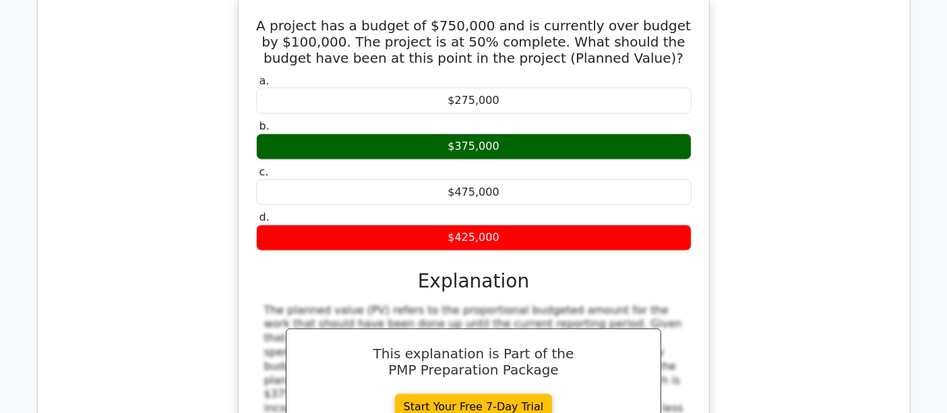
scroll to position [1348, 0]
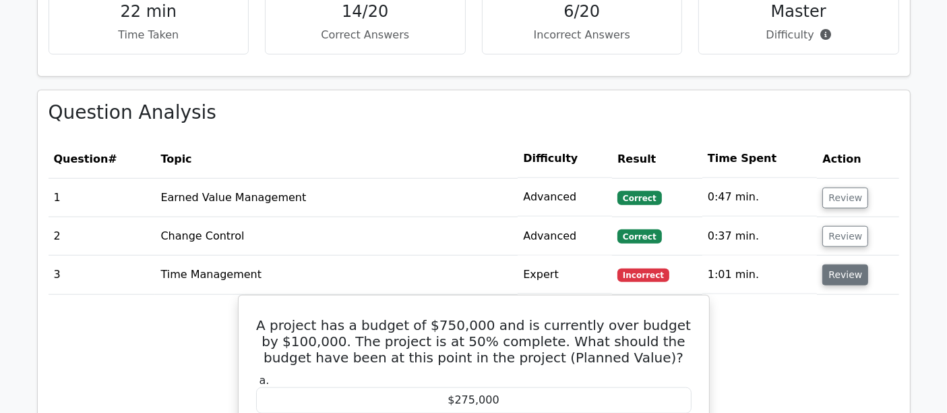
click at [843, 264] on button "Review" at bounding box center [846, 274] width 46 height 21
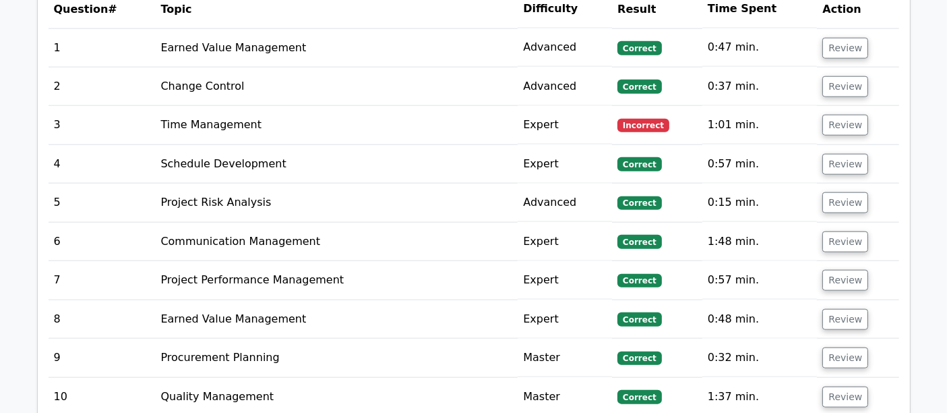
scroll to position [1573, 0]
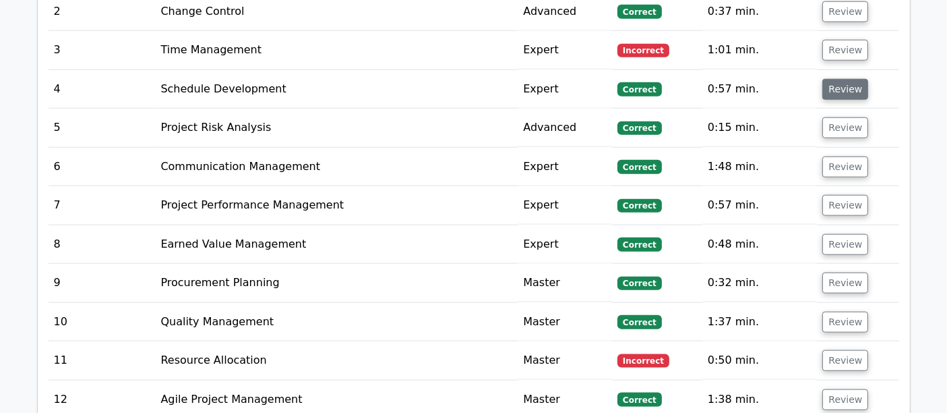
click at [843, 79] on button "Review" at bounding box center [846, 89] width 46 height 21
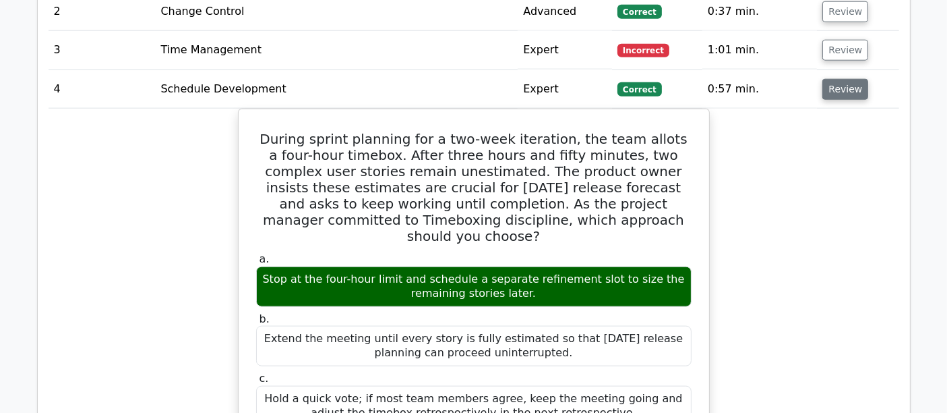
click at [841, 79] on button "Review" at bounding box center [846, 89] width 46 height 21
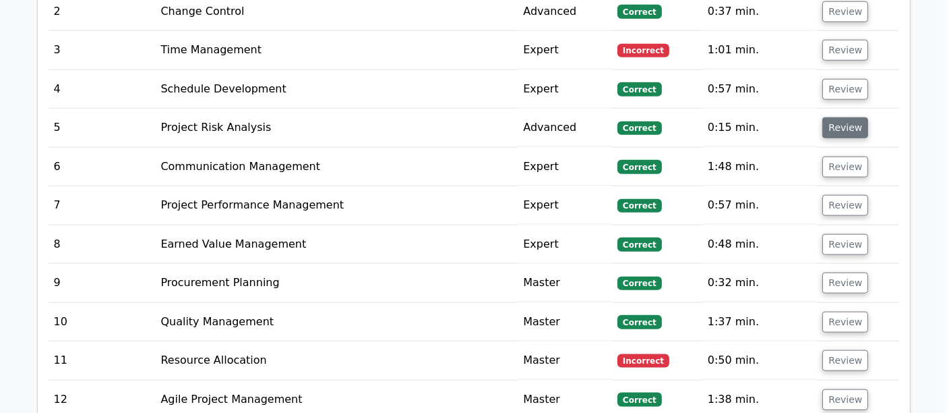
click at [839, 117] on button "Review" at bounding box center [846, 127] width 46 height 21
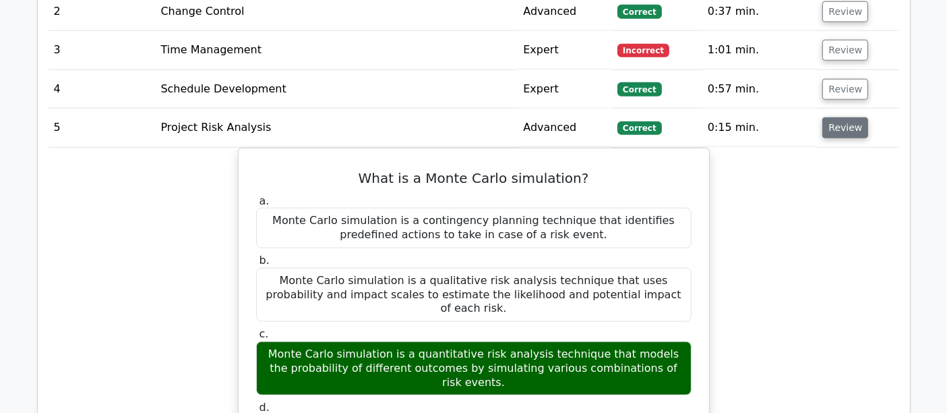
click at [843, 117] on button "Review" at bounding box center [846, 127] width 46 height 21
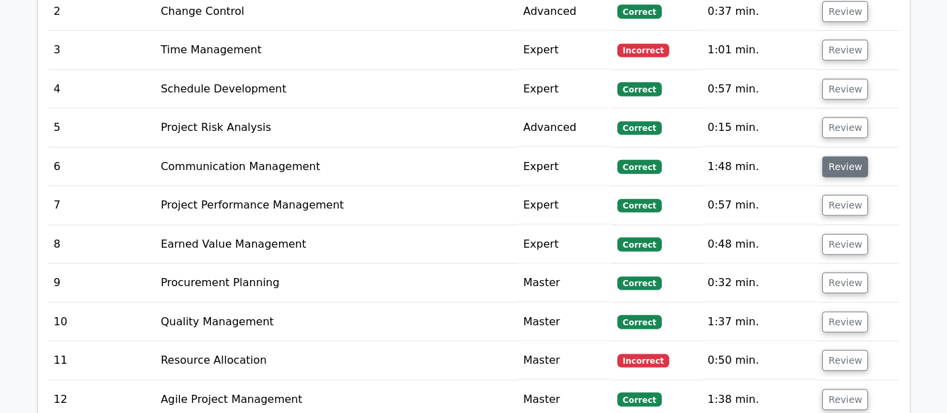
click at [834, 156] on button "Review" at bounding box center [846, 166] width 46 height 21
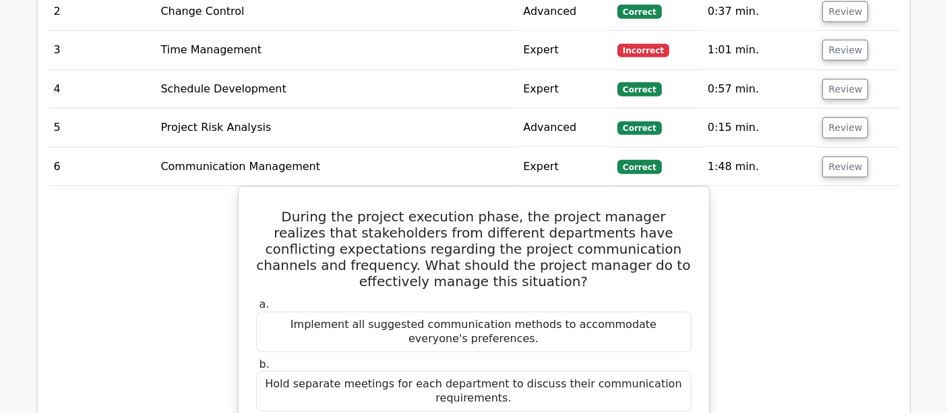
scroll to position [1648, 0]
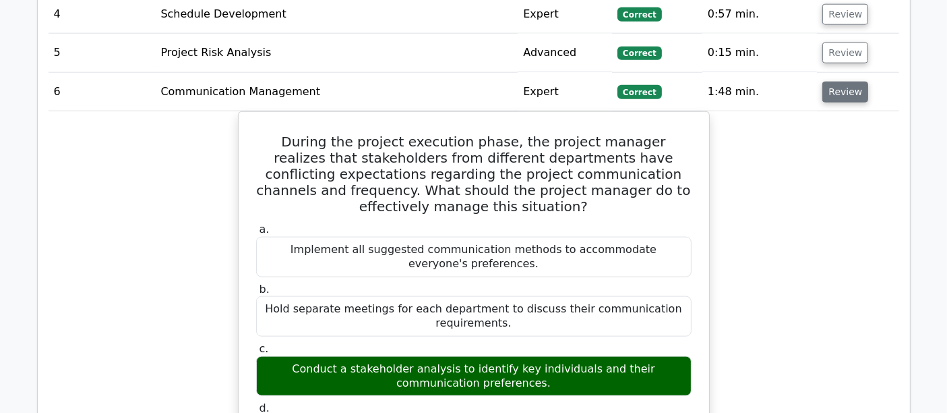
click at [845, 82] on button "Review" at bounding box center [846, 92] width 46 height 21
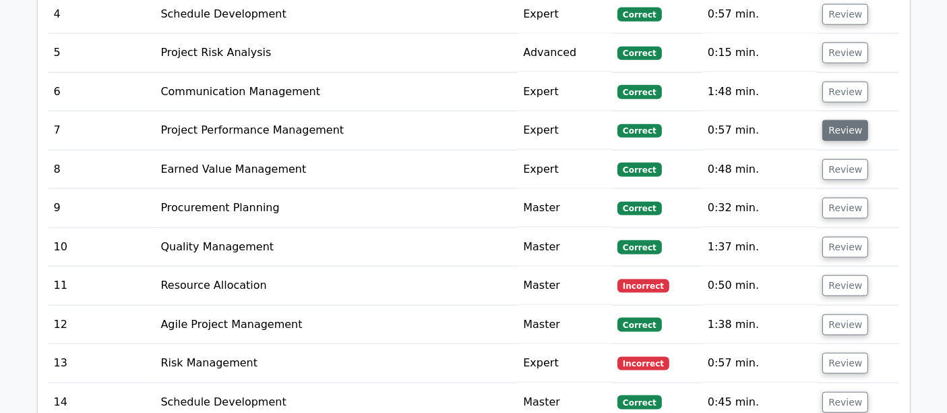
click at [843, 120] on button "Review" at bounding box center [846, 130] width 46 height 21
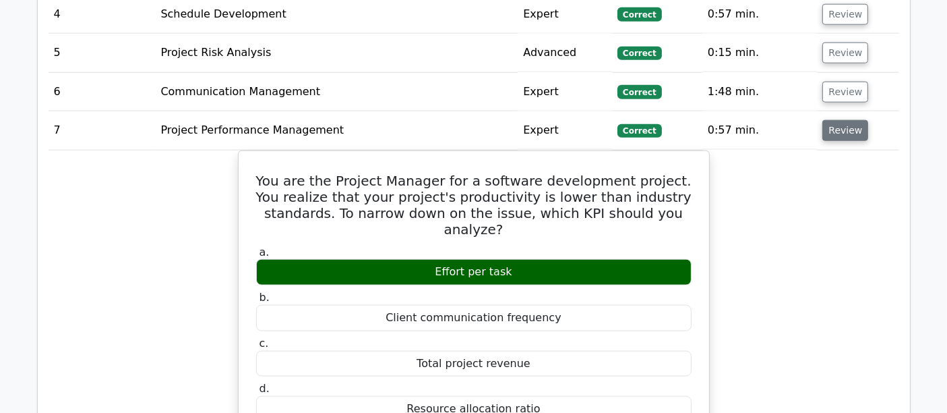
click at [839, 120] on button "Review" at bounding box center [846, 130] width 46 height 21
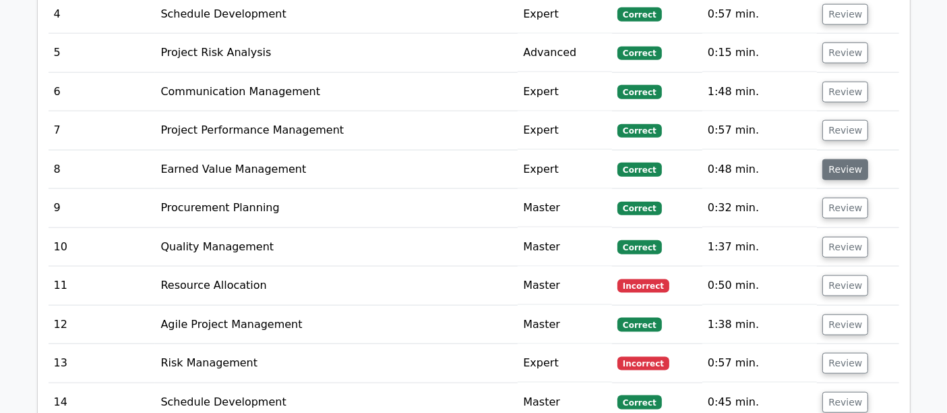
click at [829, 159] on button "Review" at bounding box center [846, 169] width 46 height 21
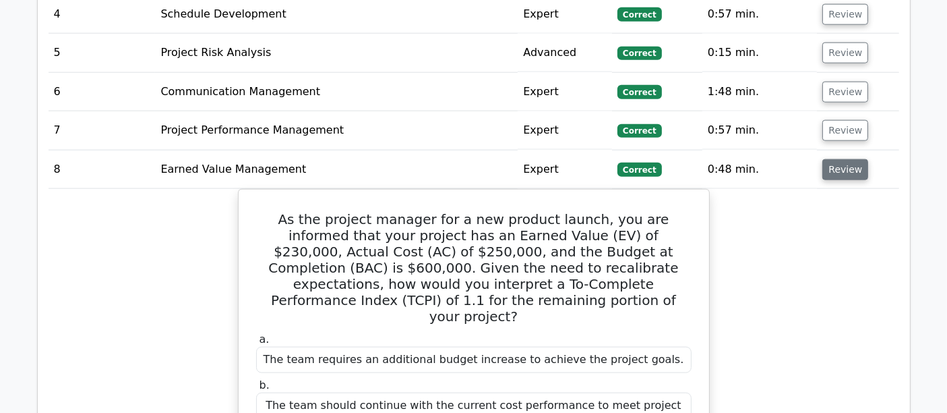
click at [843, 159] on button "Review" at bounding box center [846, 169] width 46 height 21
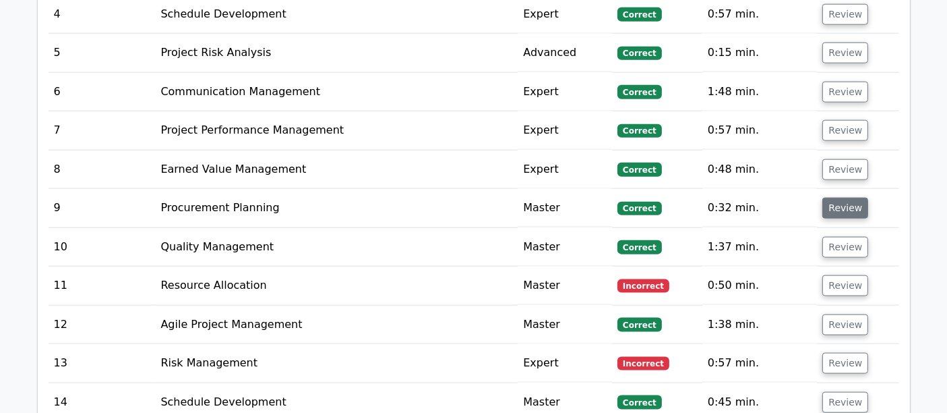
click at [851, 198] on button "Review" at bounding box center [846, 208] width 46 height 21
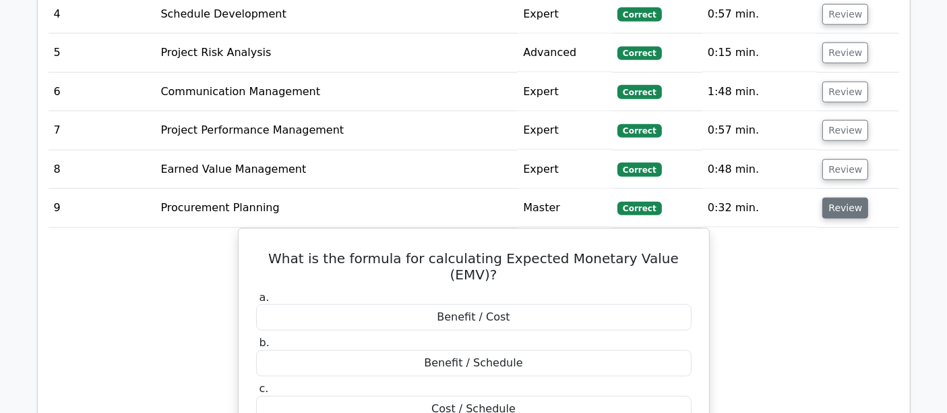
scroll to position [1723, 0]
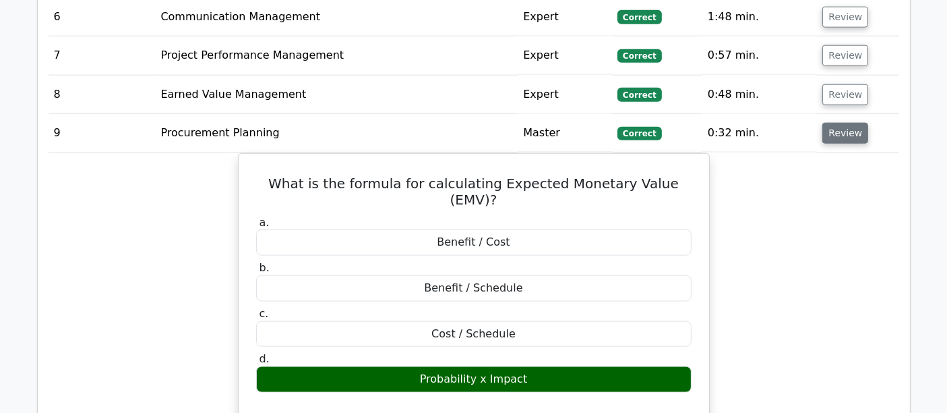
click at [847, 123] on button "Review" at bounding box center [846, 133] width 46 height 21
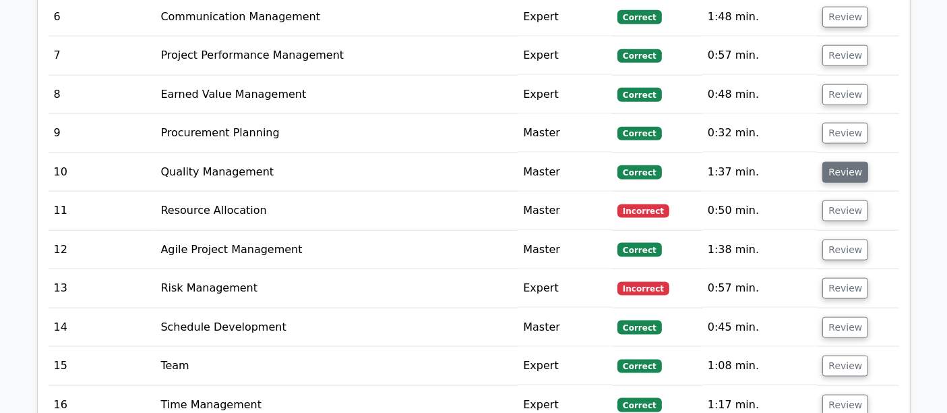
click at [847, 162] on button "Review" at bounding box center [846, 172] width 46 height 21
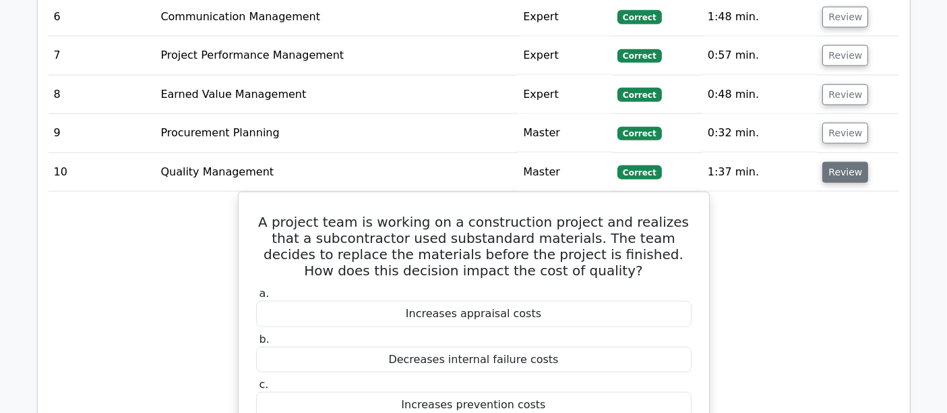
scroll to position [1797, 0]
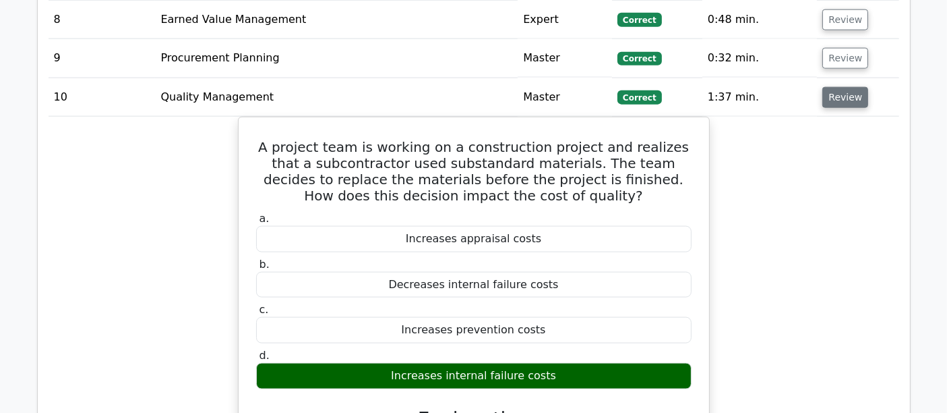
click at [852, 87] on button "Review" at bounding box center [846, 97] width 46 height 21
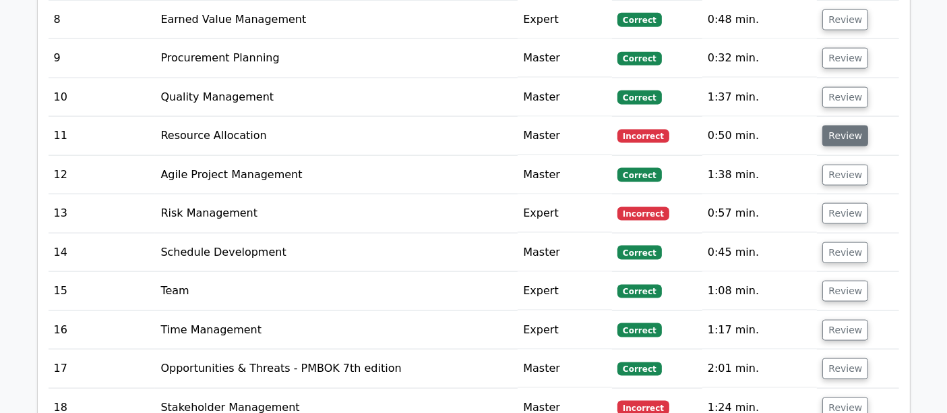
click at [855, 125] on button "Review" at bounding box center [846, 135] width 46 height 21
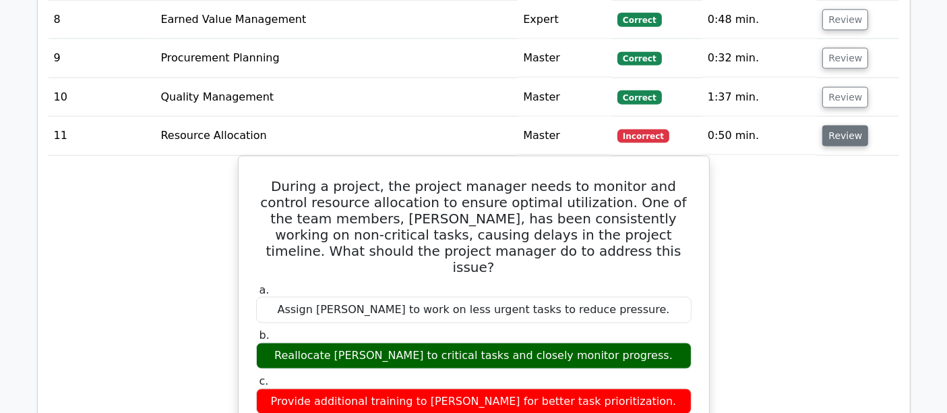
click at [848, 125] on button "Review" at bounding box center [846, 135] width 46 height 21
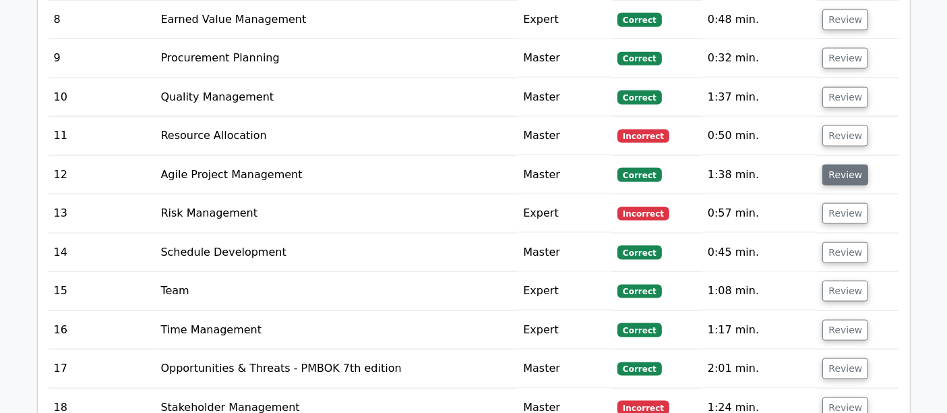
click at [845, 165] on button "Review" at bounding box center [846, 175] width 46 height 21
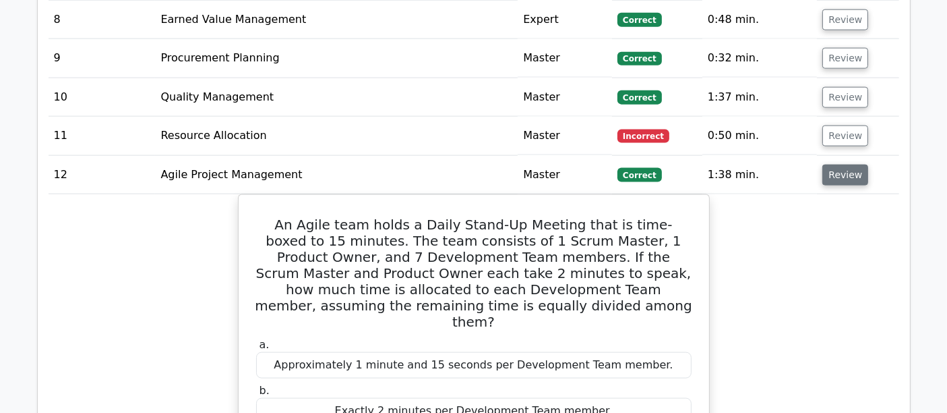
scroll to position [1872, 0]
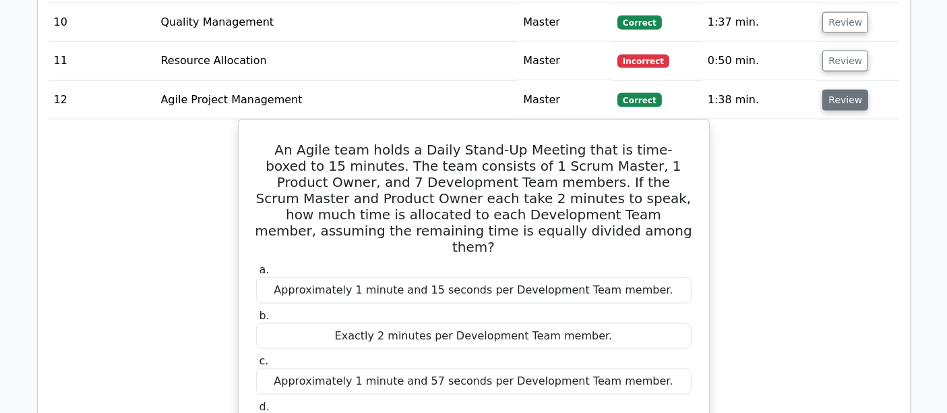
click at [849, 90] on button "Review" at bounding box center [846, 100] width 46 height 21
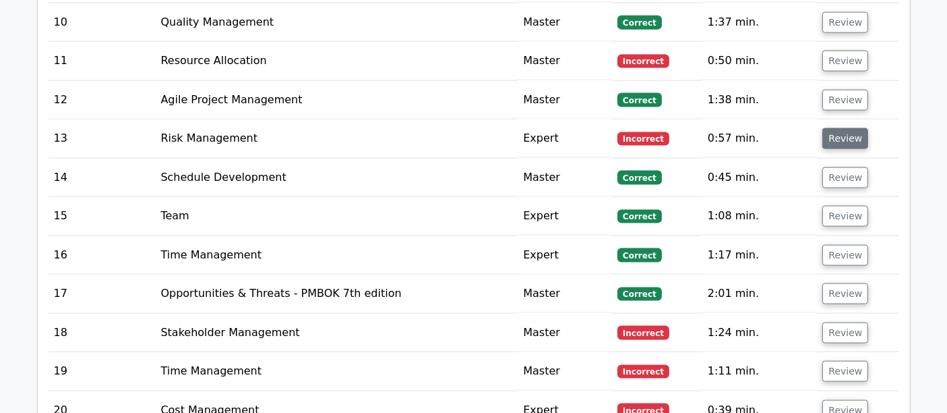
click at [846, 128] on button "Review" at bounding box center [846, 138] width 46 height 21
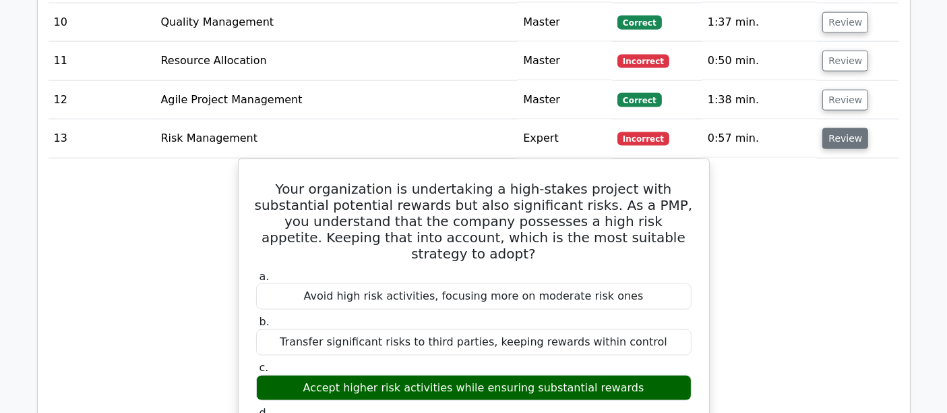
click at [846, 128] on button "Review" at bounding box center [846, 138] width 46 height 21
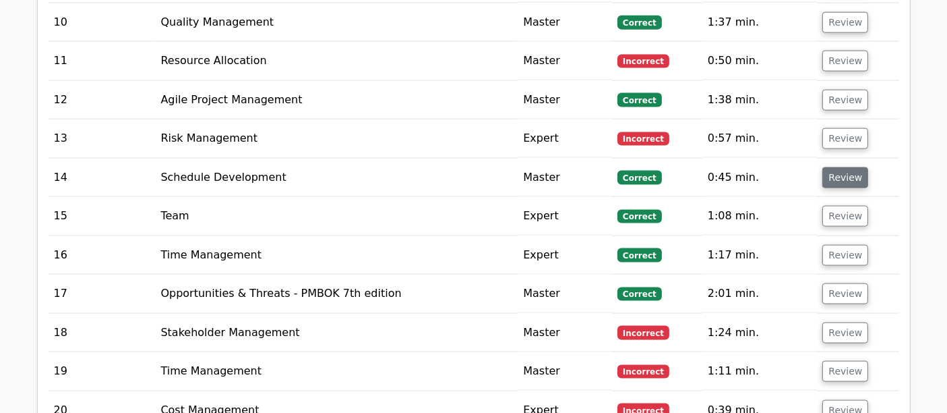
click at [843, 167] on button "Review" at bounding box center [846, 177] width 46 height 21
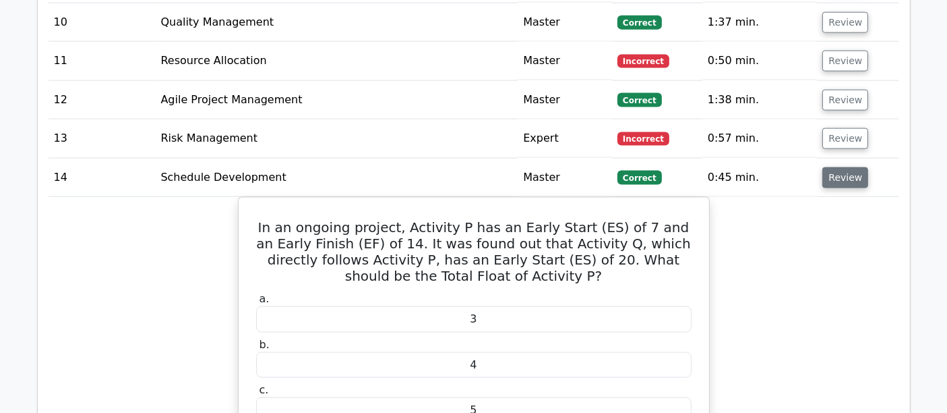
scroll to position [1947, 0]
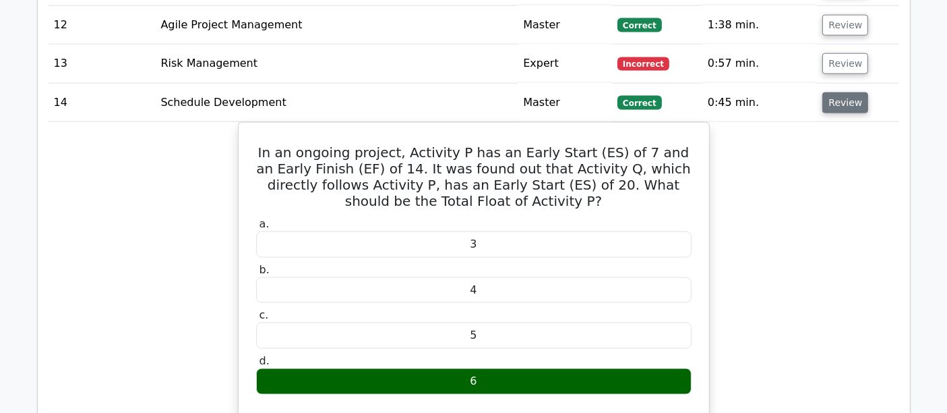
click at [849, 92] on button "Review" at bounding box center [846, 102] width 46 height 21
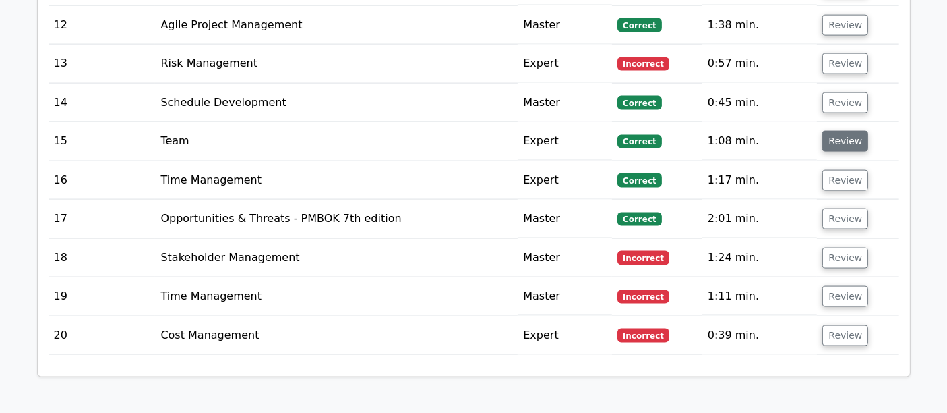
click at [846, 131] on button "Review" at bounding box center [846, 141] width 46 height 21
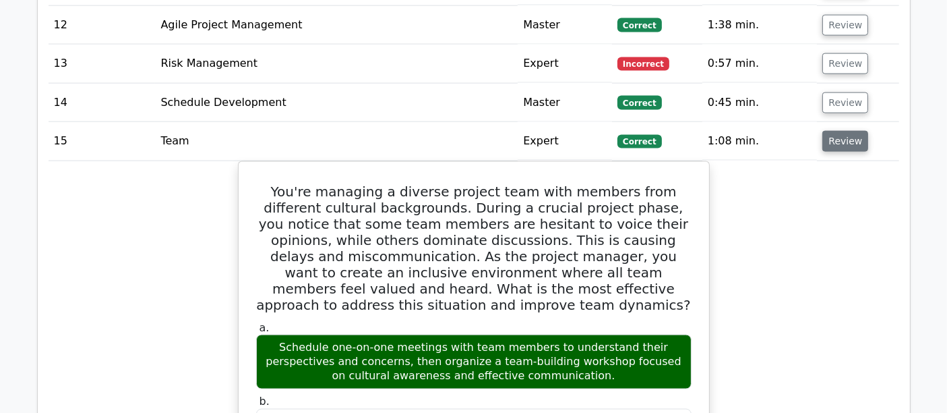
click at [846, 131] on button "Review" at bounding box center [846, 141] width 46 height 21
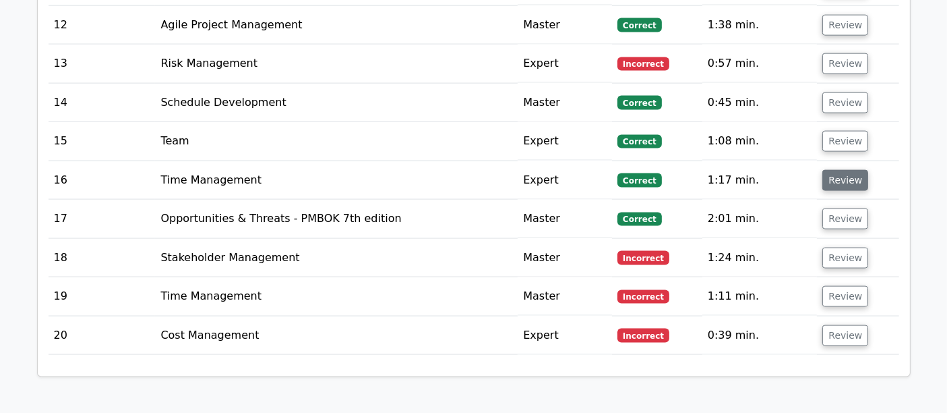
click at [847, 170] on button "Review" at bounding box center [846, 180] width 46 height 21
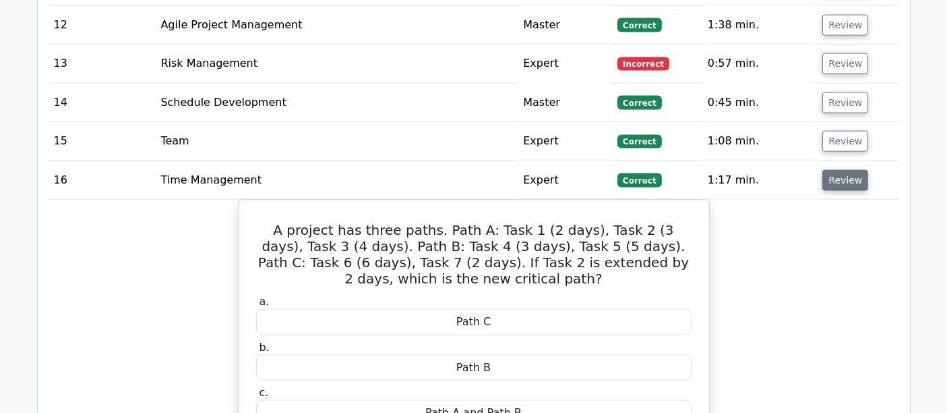
scroll to position [2023, 0]
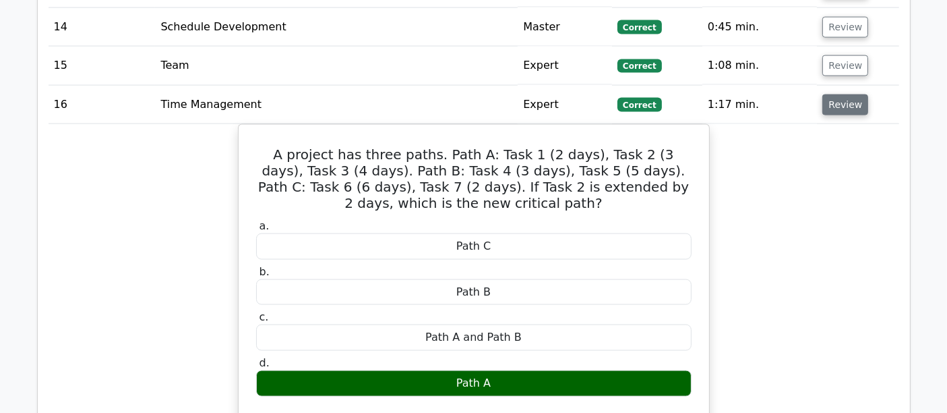
click at [843, 94] on button "Review" at bounding box center [846, 104] width 46 height 21
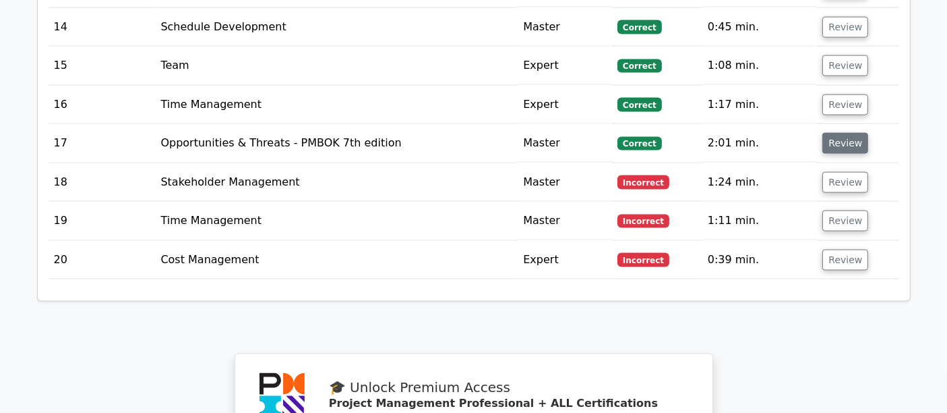
click at [846, 133] on button "Review" at bounding box center [846, 143] width 46 height 21
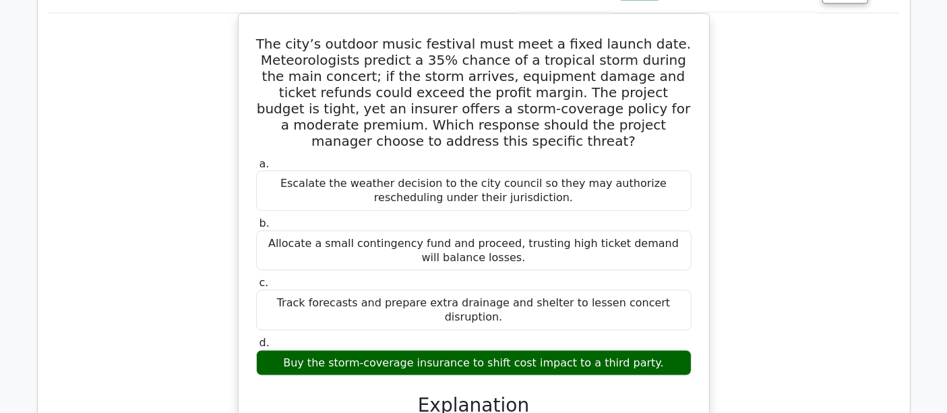
scroll to position [2097, 0]
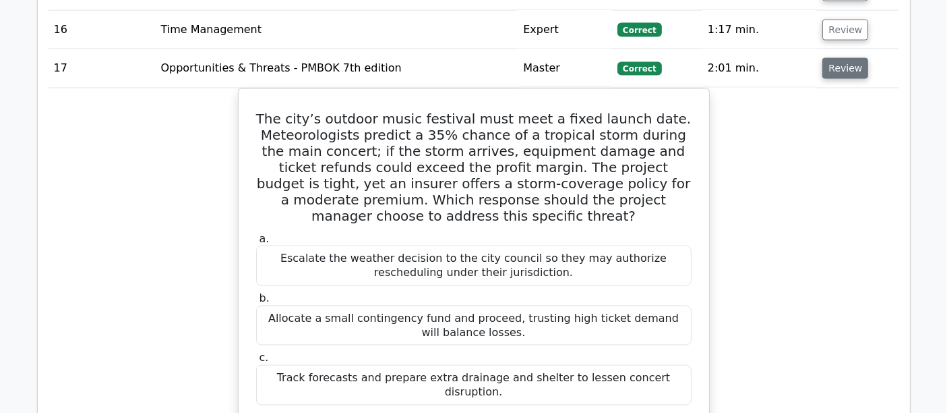
click at [841, 58] on button "Review" at bounding box center [846, 68] width 46 height 21
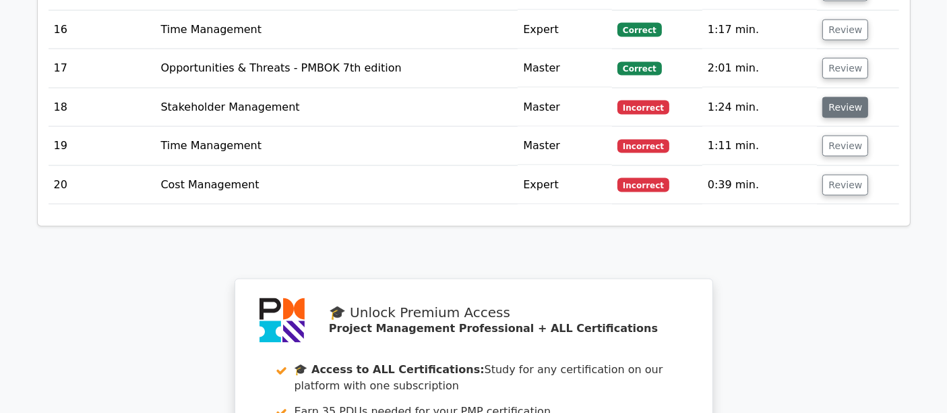
click at [849, 97] on button "Review" at bounding box center [846, 107] width 46 height 21
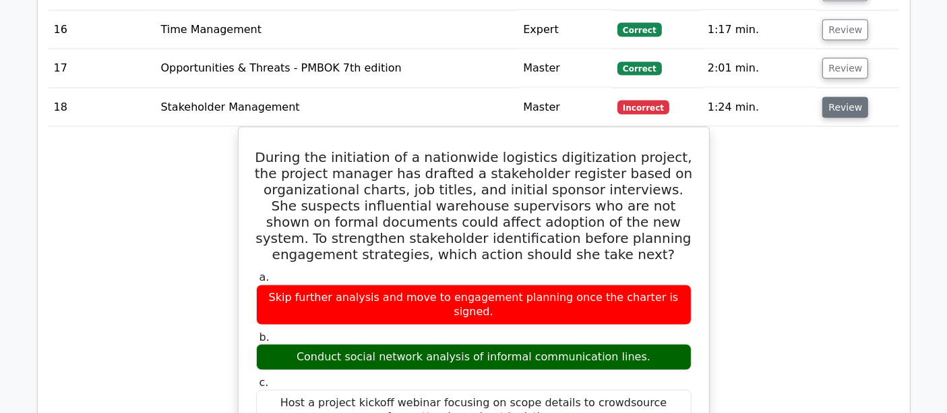
click at [849, 97] on button "Review" at bounding box center [846, 107] width 46 height 21
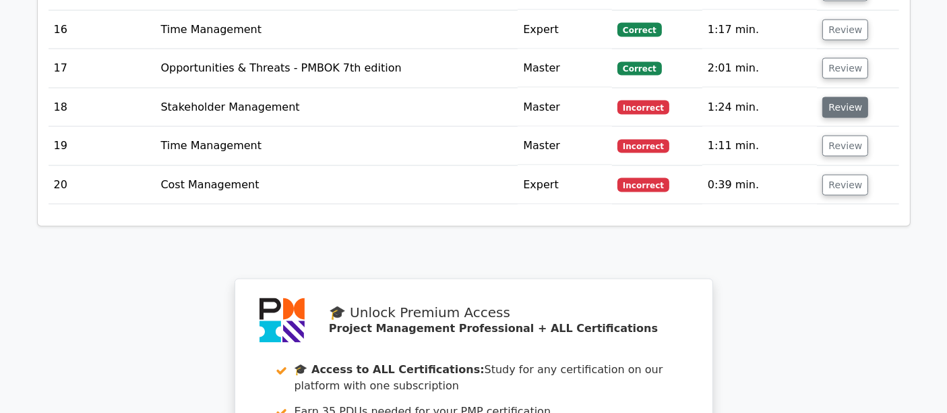
click at [837, 97] on button "Review" at bounding box center [846, 107] width 46 height 21
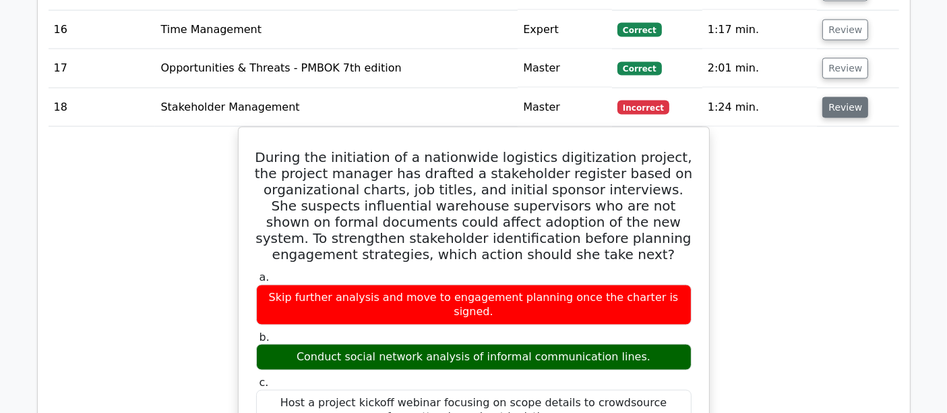
click at [848, 97] on button "Review" at bounding box center [846, 107] width 46 height 21
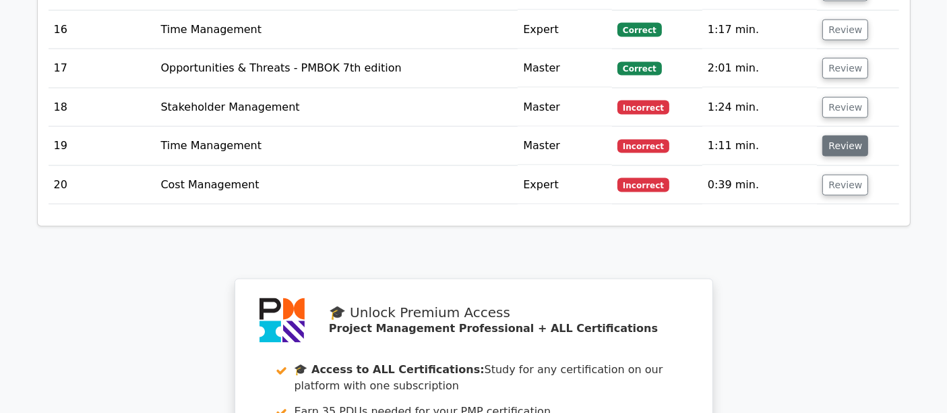
click at [847, 136] on button "Review" at bounding box center [846, 146] width 46 height 21
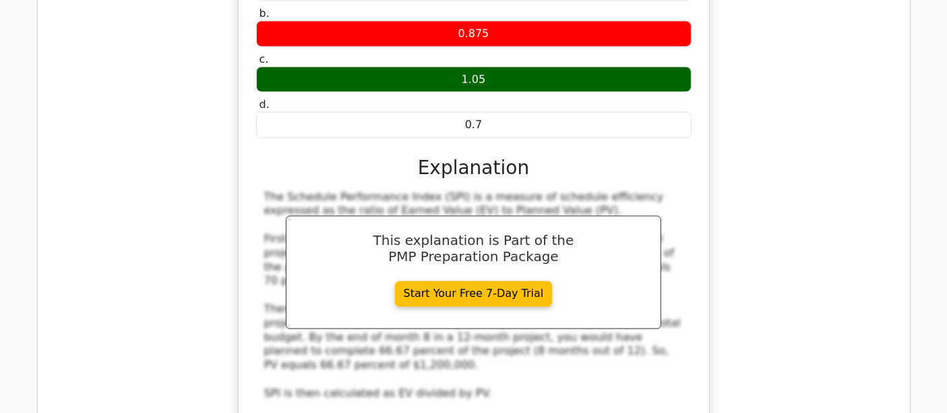
scroll to position [2172, 0]
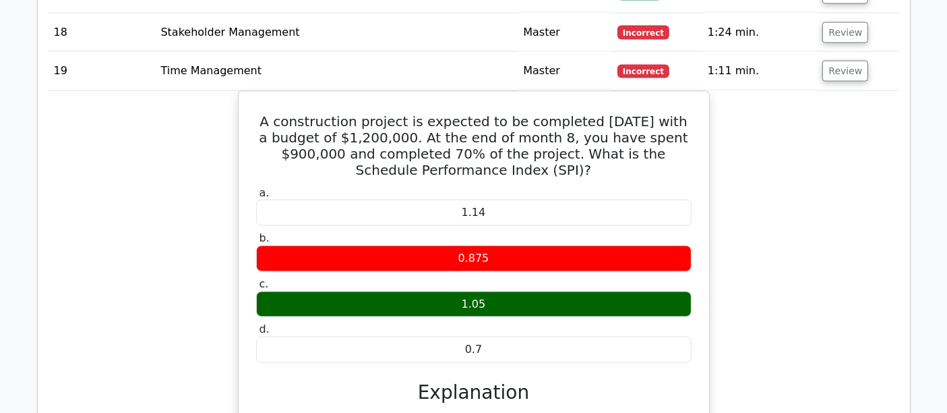
click at [843, 61] on button "Review" at bounding box center [846, 71] width 46 height 21
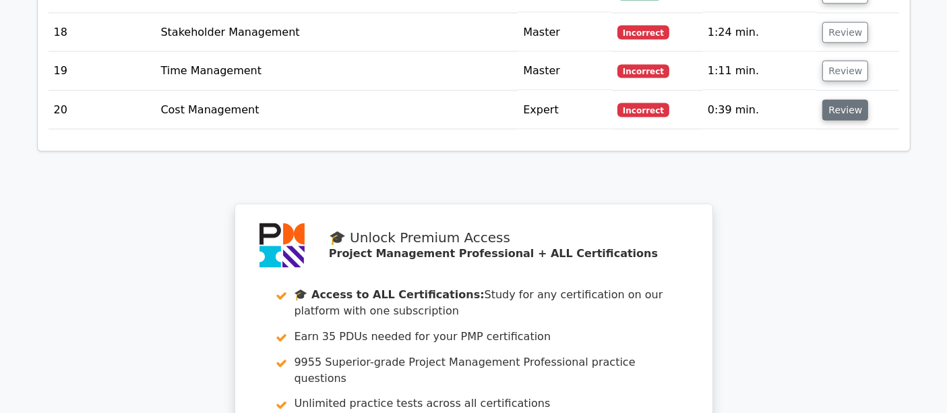
click at [844, 100] on button "Review" at bounding box center [846, 110] width 46 height 21
